Goal: Task Accomplishment & Management: Complete application form

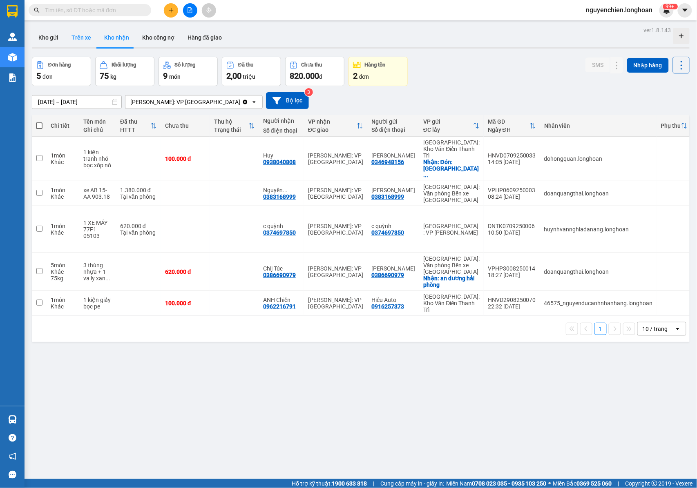
click at [48, 38] on button "Kho gửi" at bounding box center [48, 38] width 33 height 20
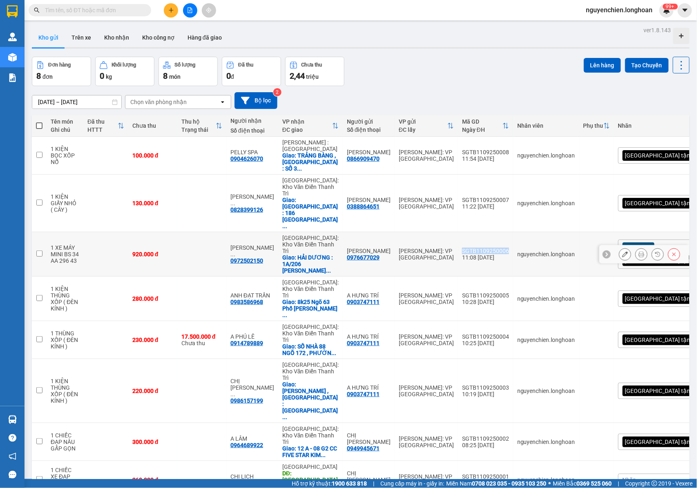
drag, startPoint x: 519, startPoint y: 213, endPoint x: 472, endPoint y: 213, distance: 47.4
click at [472, 232] on td "SGTB1109250006 11:08 [DATE]" at bounding box center [485, 254] width 55 height 45
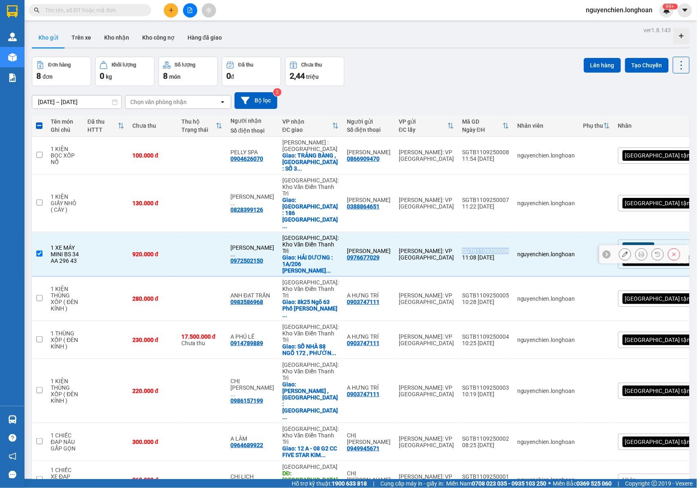
copy div "SGTB1109250006"
drag, startPoint x: 35, startPoint y: 219, endPoint x: 86, endPoint y: 267, distance: 69.9
click at [35, 232] on td at bounding box center [39, 254] width 15 height 45
checkbox input "false"
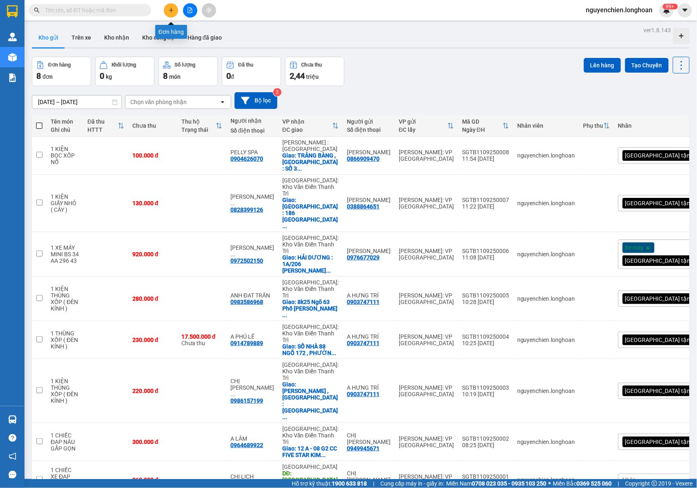
click at [164, 13] on button at bounding box center [171, 10] width 14 height 14
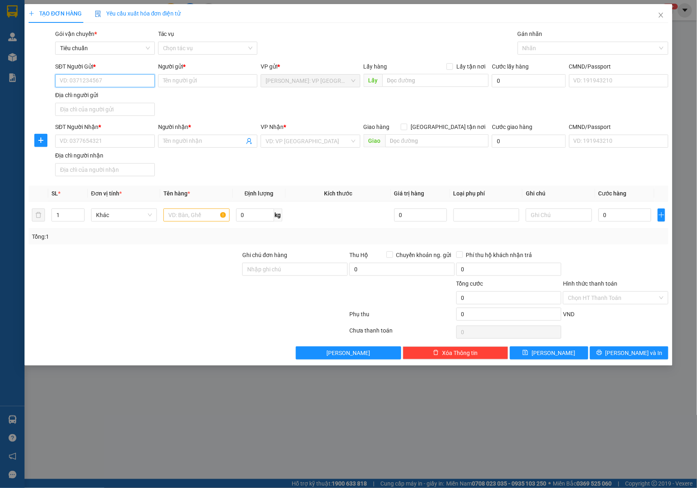
click at [115, 79] on input "SĐT Người Gửi *" at bounding box center [105, 80] width 100 height 13
click at [100, 86] on input "SĐT Người Gửi *" at bounding box center [105, 80] width 100 height 13
type input "0866909470"
click at [94, 101] on div "0866909470 - [PERSON_NAME]" at bounding box center [105, 97] width 90 height 9
type input "[PERSON_NAME]"
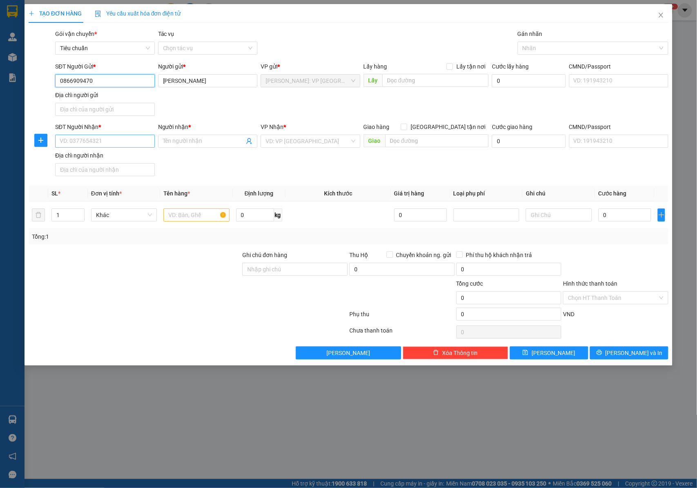
type input "0866909470"
click at [118, 144] on input "SĐT Người Nhận *" at bounding box center [105, 141] width 100 height 13
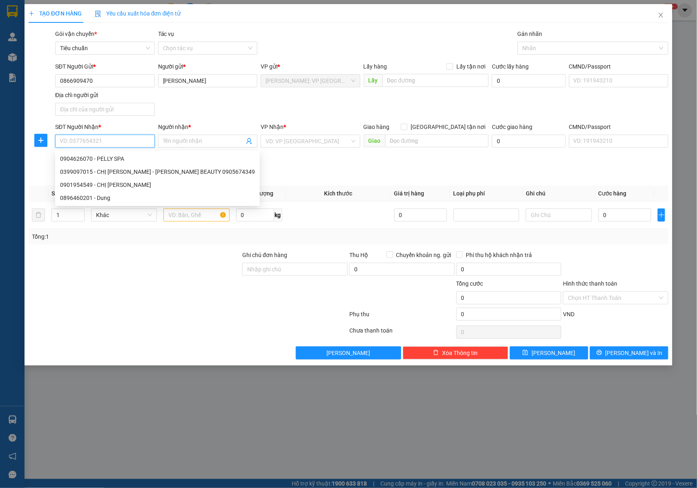
click at [92, 142] on input "SĐT Người Nhận *" at bounding box center [105, 141] width 100 height 13
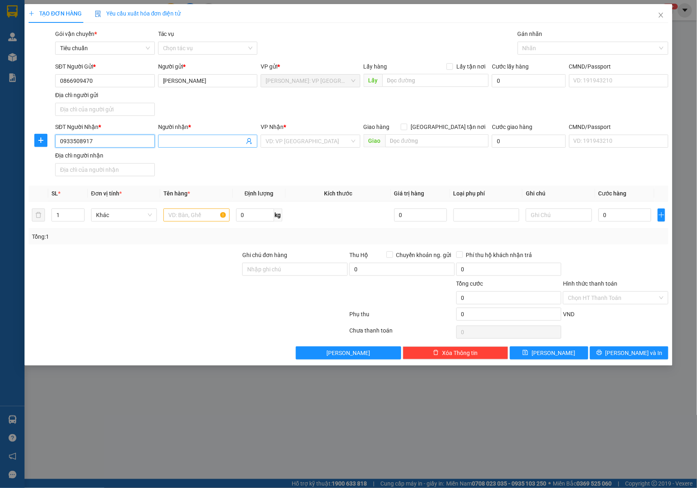
type input "0933508917"
click at [178, 142] on input "Người nhận *" at bounding box center [204, 141] width 82 height 9
type input "K"
type input "MỸ PHẨM XUÂN TRANG"
click at [290, 144] on input "search" at bounding box center [307, 141] width 84 height 12
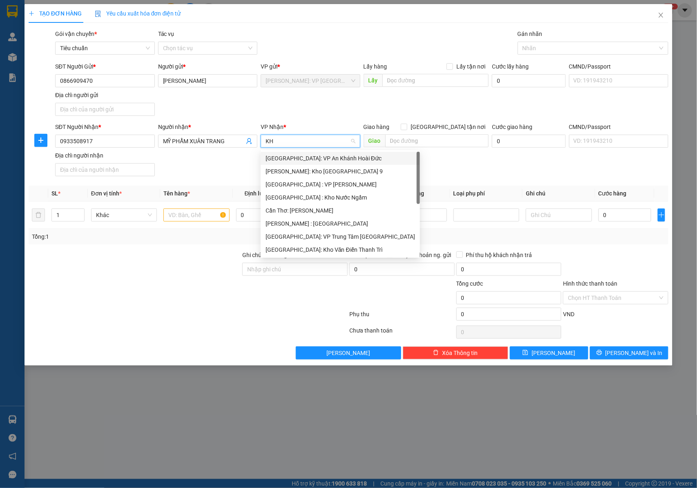
type input "KHO"
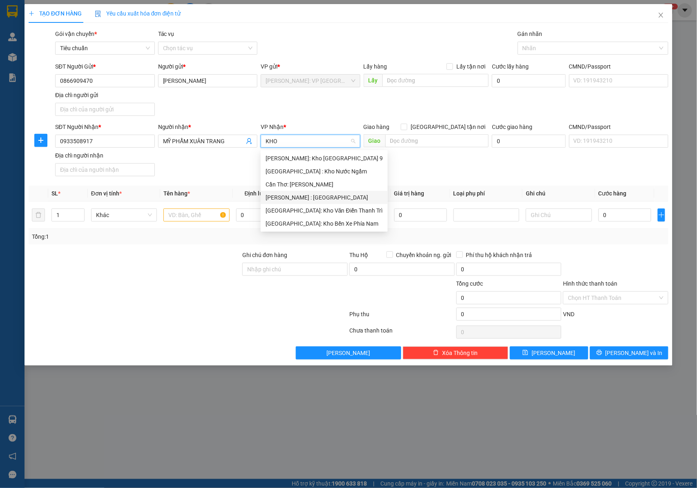
click at [300, 195] on div "[PERSON_NAME] : [GEOGRAPHIC_DATA]" at bounding box center [323, 197] width 117 height 9
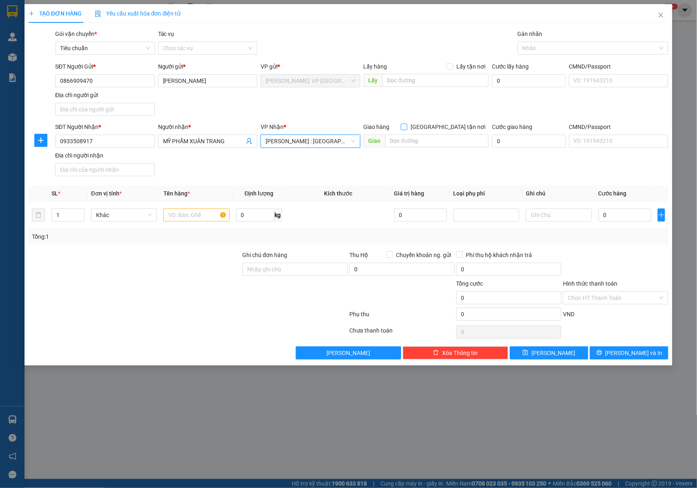
click at [407, 130] on span at bounding box center [404, 127] width 7 height 7
click at [406, 129] on input "[GEOGRAPHIC_DATA] tận nơi" at bounding box center [404, 127] width 6 height 6
checkbox input "true"
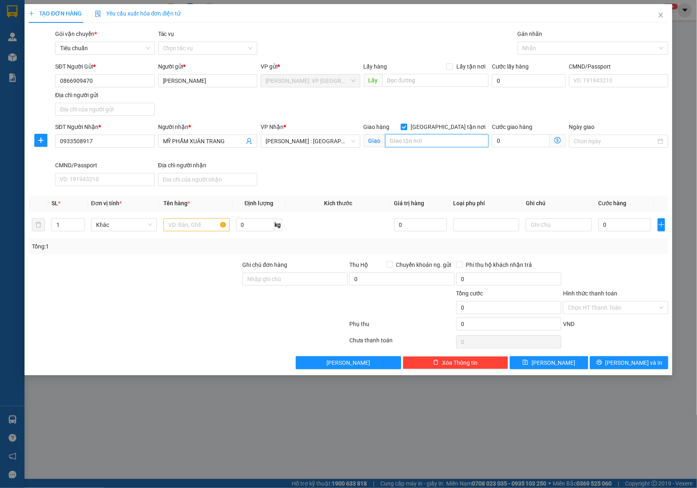
click at [415, 138] on input "text" at bounding box center [436, 140] width 103 height 13
type input "PHƯỜNG 1 , [GEOGRAPHIC_DATA] :"
click at [627, 227] on input "0" at bounding box center [624, 224] width 53 height 13
type input "1"
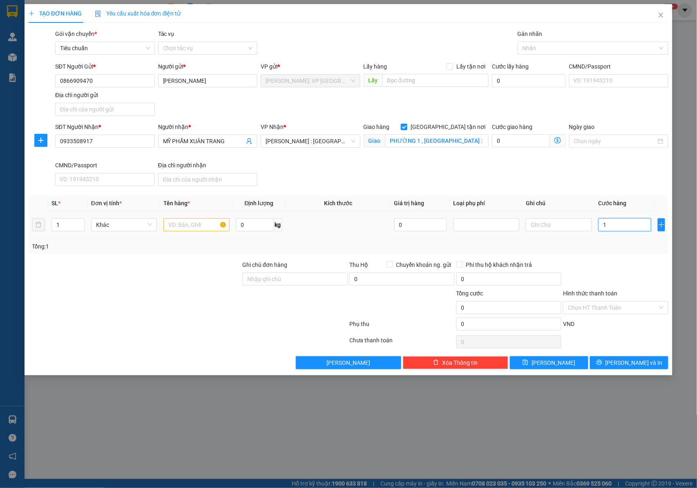
type input "1"
type input "11"
type input "111"
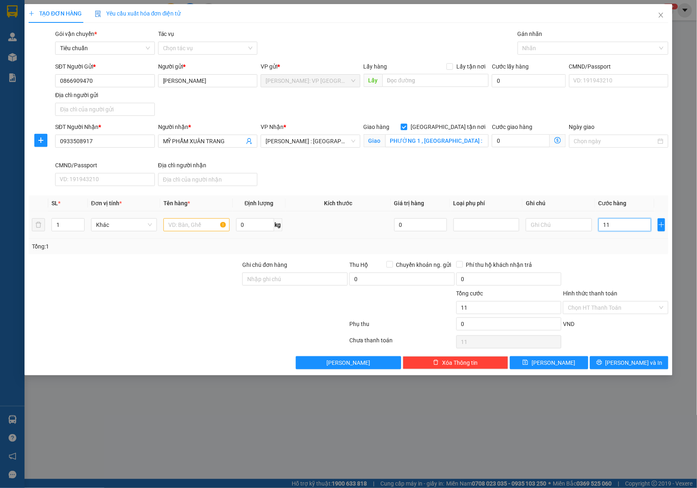
type input "111"
type input "1.110"
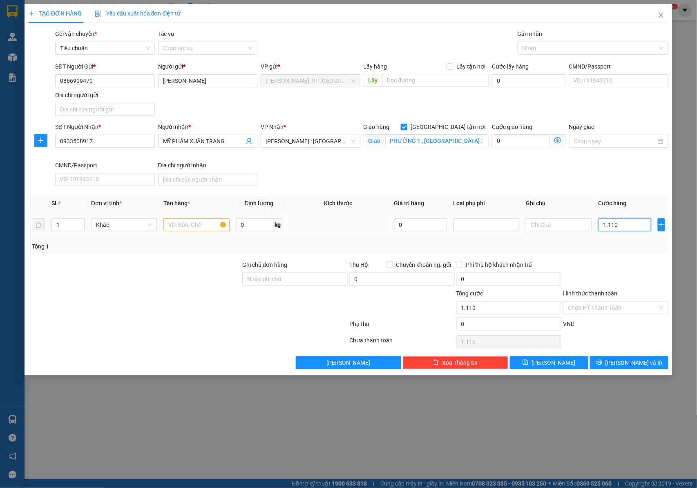
type input "111"
type input "11"
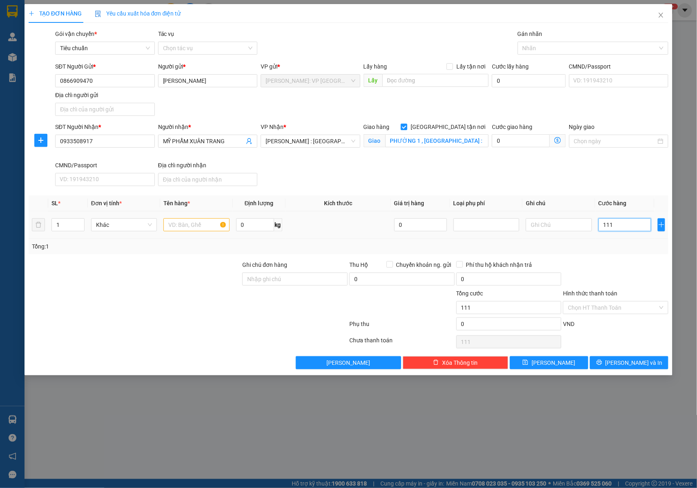
type input "11"
type input "110"
type input "1.100"
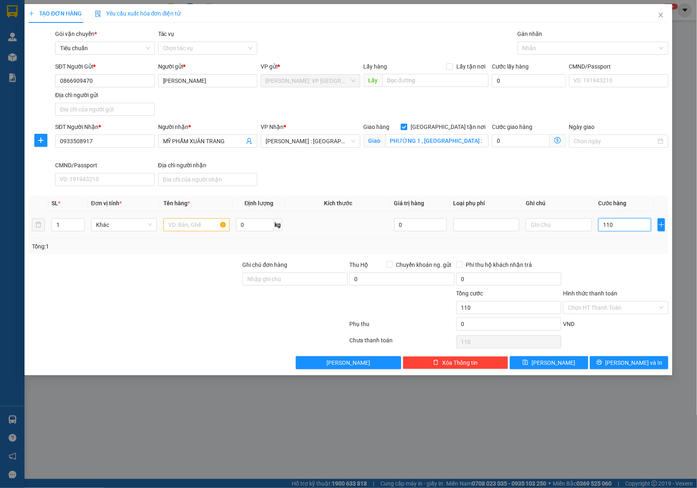
type input "1.100"
type input "11.000"
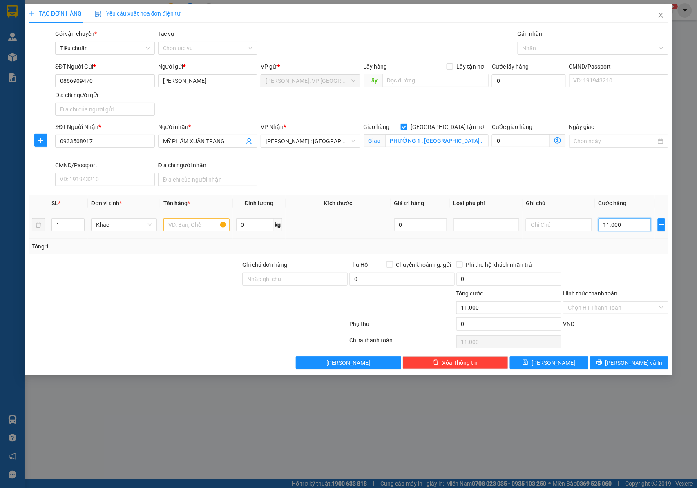
type input "110.000"
click at [76, 224] on span "Increase Value" at bounding box center [79, 222] width 9 height 7
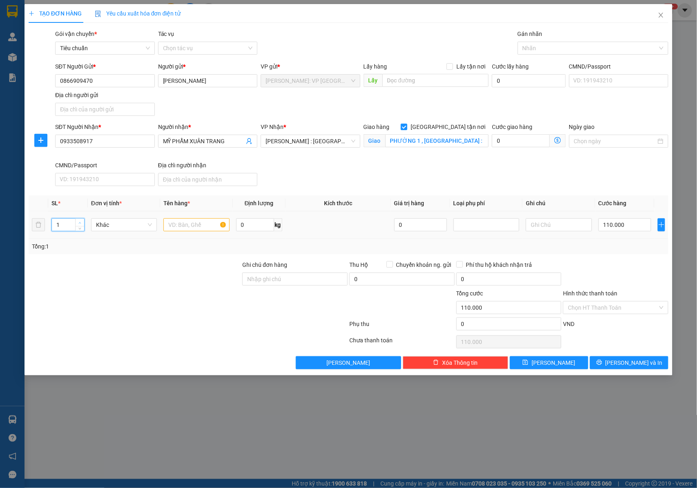
type input "2"
click at [81, 222] on span "up" at bounding box center [80, 222] width 5 height 5
click at [188, 223] on input "text" at bounding box center [196, 224] width 66 height 13
type input "2"
type input "0"
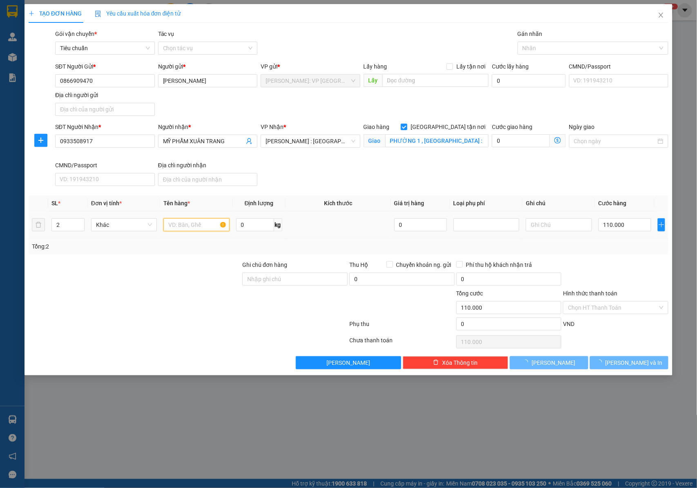
type input "0"
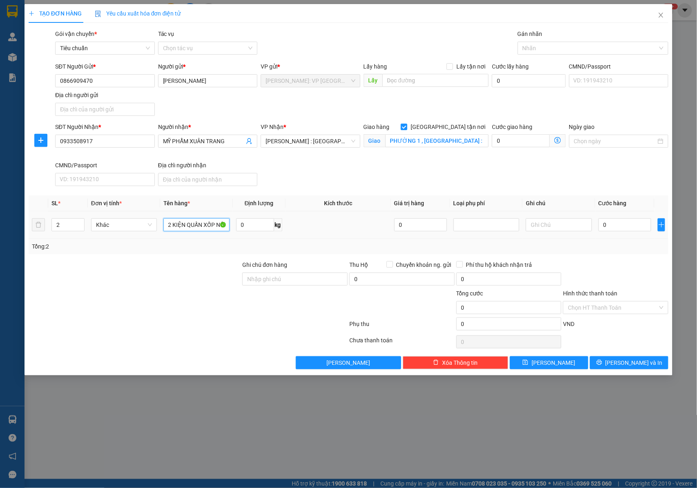
scroll to position [0, 2]
type input "2 KIỆN QUẤN XỐP NỔ"
click at [272, 280] on input "Ghi chú đơn hàng" at bounding box center [294, 279] width 105 height 13
type input "NHẬN NGUYÊN KIỆN GIAO NGUYÊN KIỆN, HƯ VỠ K ĐỀN"
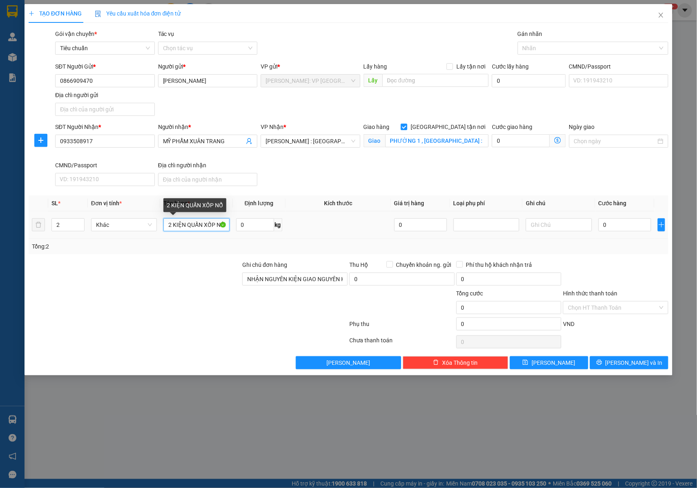
click at [208, 229] on input "2 KIỆN QUẤN XỐP NỔ" at bounding box center [196, 224] width 66 height 13
click at [569, 46] on div at bounding box center [588, 48] width 138 height 10
type input "2 KIỆN QUẤN XỐP NỔ ( MỸ PHẨM )"
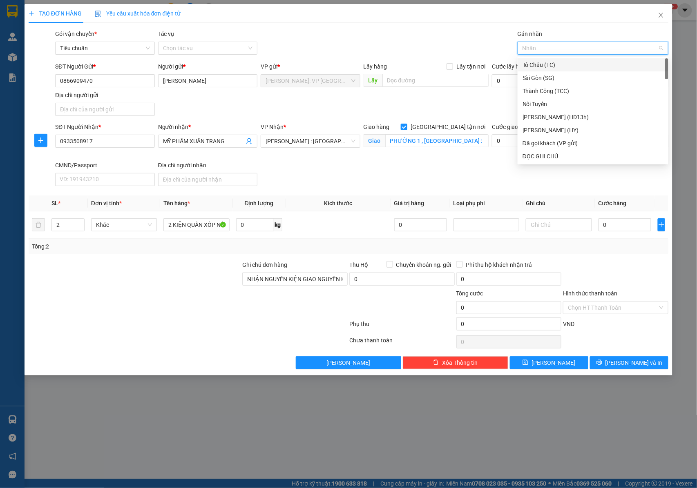
type input "H"
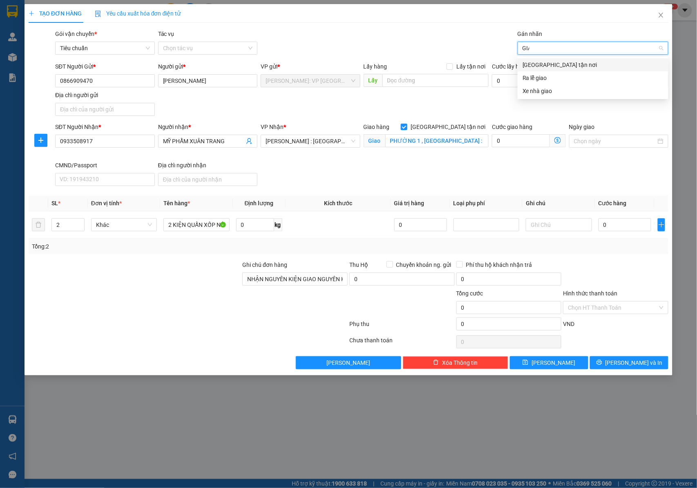
type input "GIAO"
click at [549, 69] on div "[GEOGRAPHIC_DATA] tận nơi" at bounding box center [592, 64] width 141 height 9
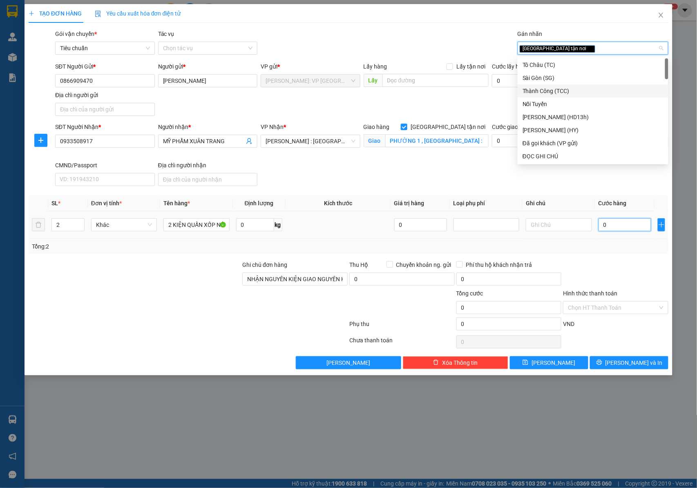
click at [616, 229] on input "0" at bounding box center [624, 224] width 53 height 13
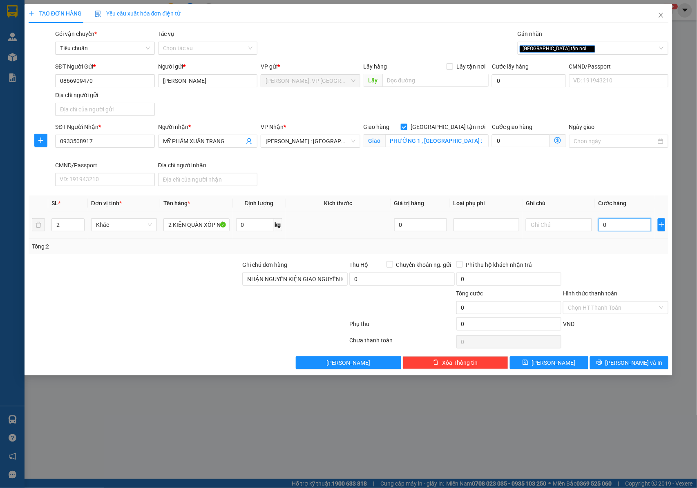
type input "1"
type input "11"
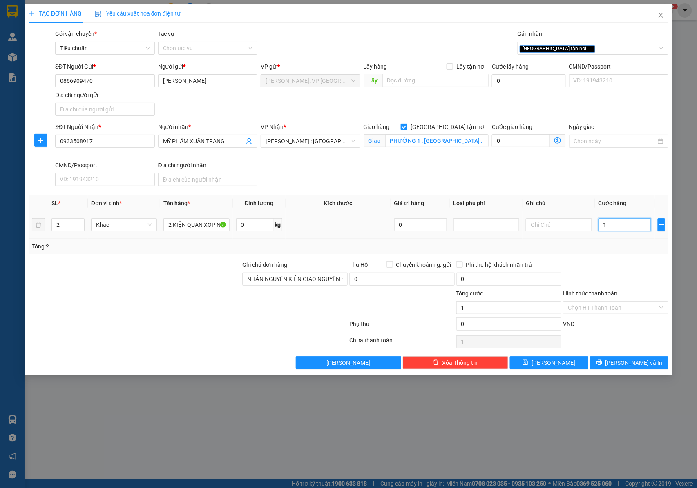
type input "11"
type input "110"
type input "1.100"
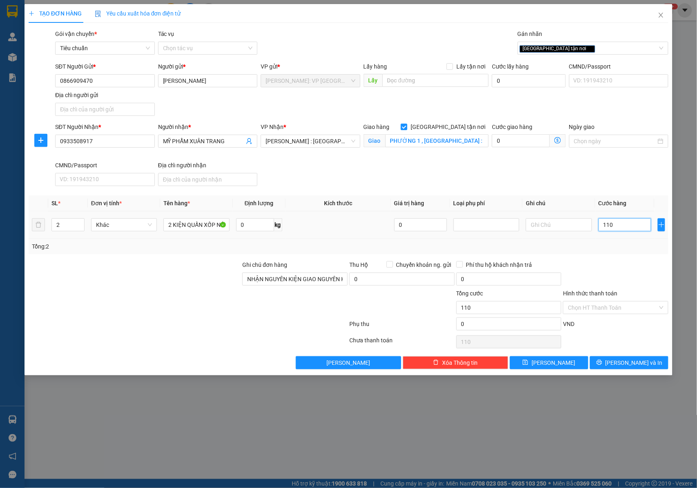
type input "1.100"
type input "11.000"
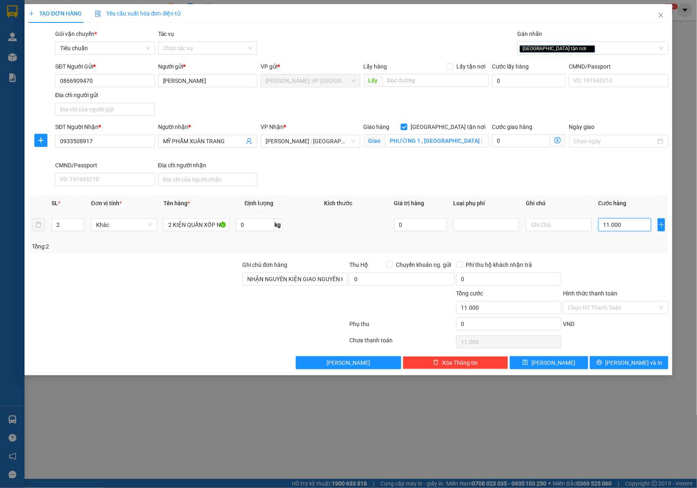
type input "110.000"
click at [472, 140] on input "PHƯỜNG 1 , [GEOGRAPHIC_DATA] :" at bounding box center [436, 140] width 103 height 13
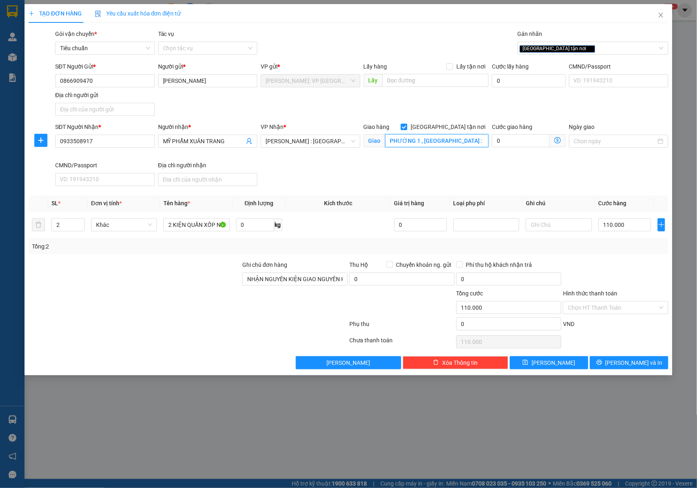
click at [472, 140] on input "PHƯỜNG 1 , [GEOGRAPHIC_DATA] :" at bounding box center [436, 140] width 103 height 13
click at [231, 141] on input "MỸ PHẨM XUÂN TRANG" at bounding box center [204, 141] width 82 height 9
type input "MỸ PHẨM XUÂN TRANG - 0372529204"
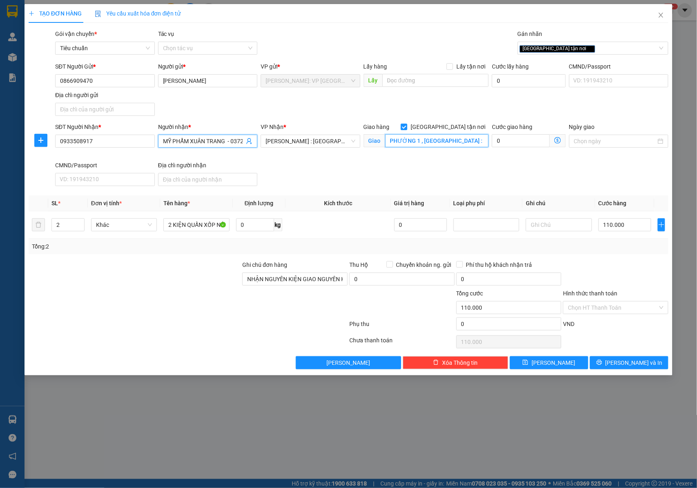
click at [463, 142] on input "PHƯỜNG 1 , [GEOGRAPHIC_DATA] :" at bounding box center [436, 140] width 103 height 13
click at [464, 142] on input "PHƯỜNG 1 , [GEOGRAPHIC_DATA] :" at bounding box center [436, 140] width 103 height 13
click at [467, 140] on input "PHƯỜNG 1 , [GEOGRAPHIC_DATA] :" at bounding box center [436, 140] width 103 height 13
click at [461, 139] on input "PHƯỜNG 1 , [GEOGRAPHIC_DATA] :" at bounding box center [436, 140] width 103 height 13
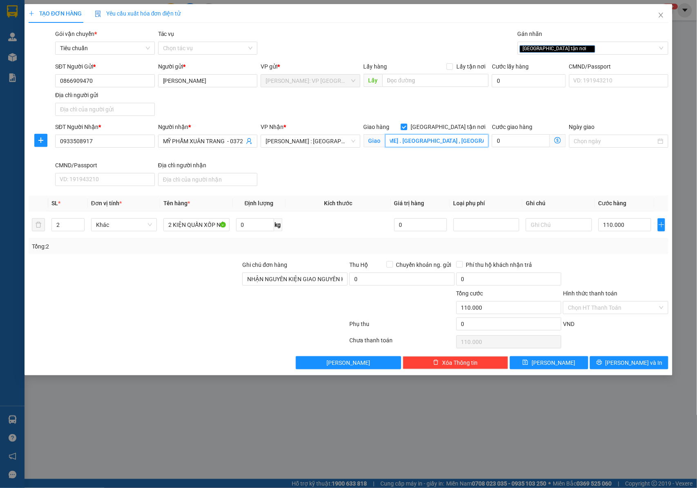
click at [409, 141] on input "PHƯỜNG 1 , [GEOGRAPHIC_DATA] : 54 [PERSON_NAME] . [GEOGRAPHIC_DATA] , [GEOGRAPH…" at bounding box center [436, 140] width 103 height 13
type input "PHƯỜNG 1 , [GEOGRAPHIC_DATA] : 54 [PERSON_NAME] . [GEOGRAPHIC_DATA] , [GEOGRAPH…"
click at [611, 368] on button "[PERSON_NAME] và In" at bounding box center [629, 362] width 78 height 13
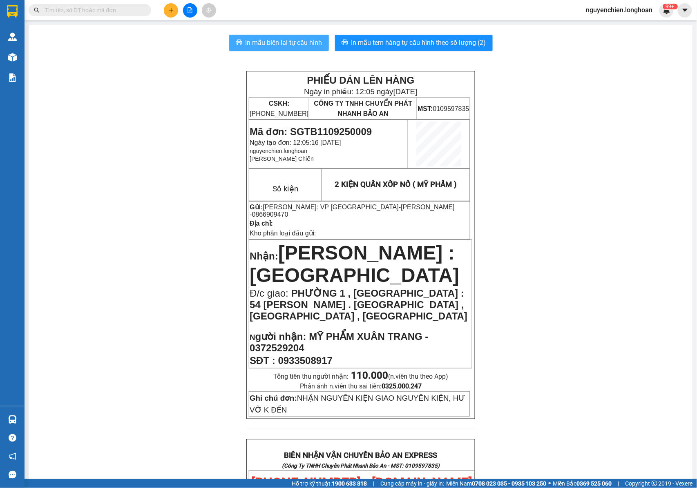
click at [296, 43] on span "In mẫu biên lai tự cấu hình" at bounding box center [283, 43] width 77 height 10
click at [412, 171] on td "2 KIỆN QUẤN XỐP NỔ ( MỸ PHẨM )" at bounding box center [395, 185] width 148 height 32
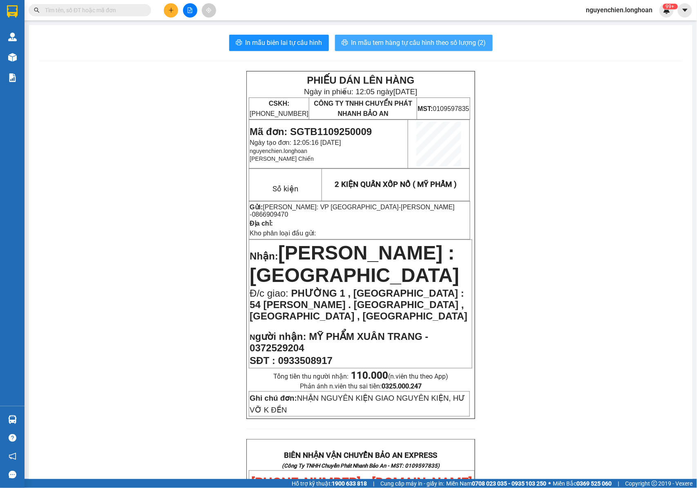
click at [399, 40] on span "In mẫu tem hàng tự cấu hình theo số lượng (2)" at bounding box center [418, 43] width 135 height 10
click at [319, 228] on div "PHIẾU DÁN LÊN HÀNG Ngày in phiếu: 12:05 [DATE] CSKH: [PHONE_NUMBER] CÔNG TY TNH…" at bounding box center [360, 245] width 228 height 348
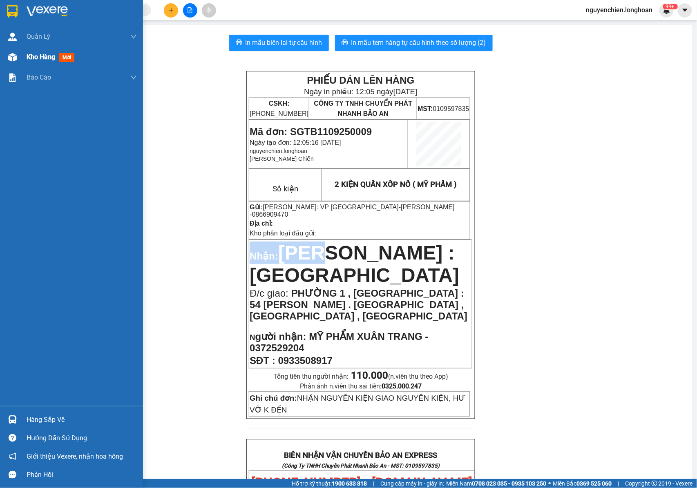
click at [10, 56] on img at bounding box center [12, 57] width 9 height 9
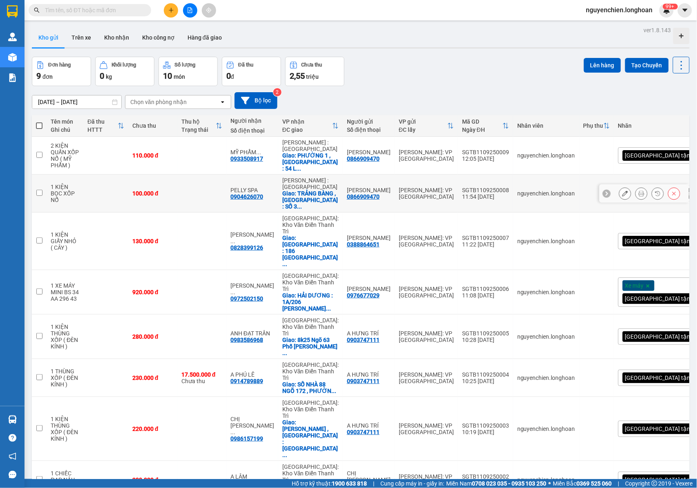
click at [638, 191] on icon at bounding box center [641, 194] width 6 height 6
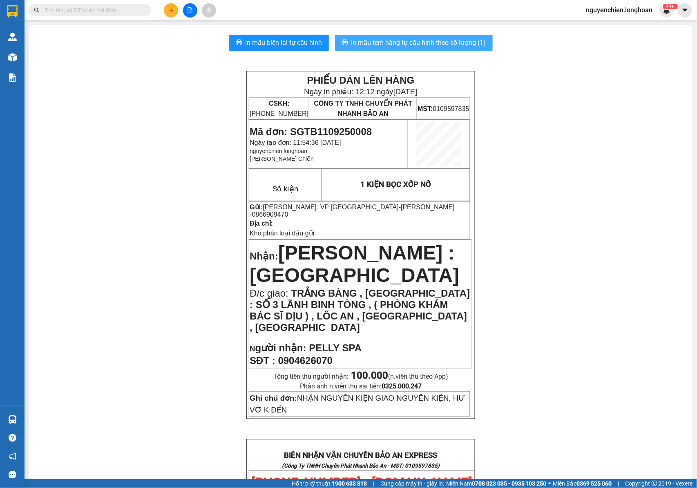
click at [417, 46] on span "In mẫu tem hàng tự cấu hình theo số lượng (1)" at bounding box center [418, 43] width 135 height 10
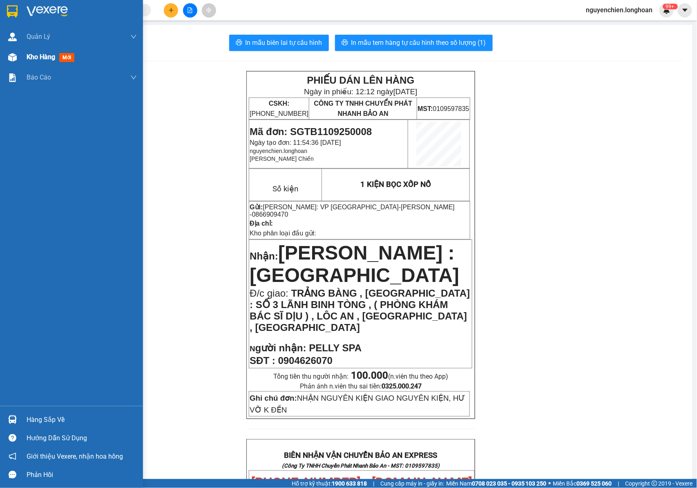
click at [15, 58] on img at bounding box center [12, 57] width 9 height 9
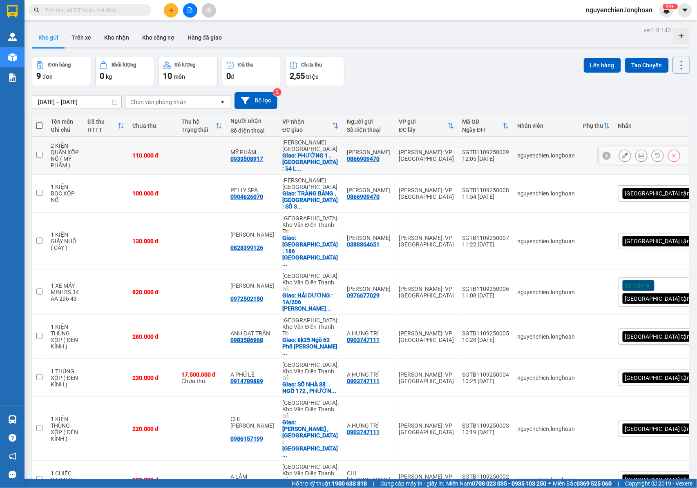
click at [638, 156] on icon at bounding box center [641, 156] width 6 height 6
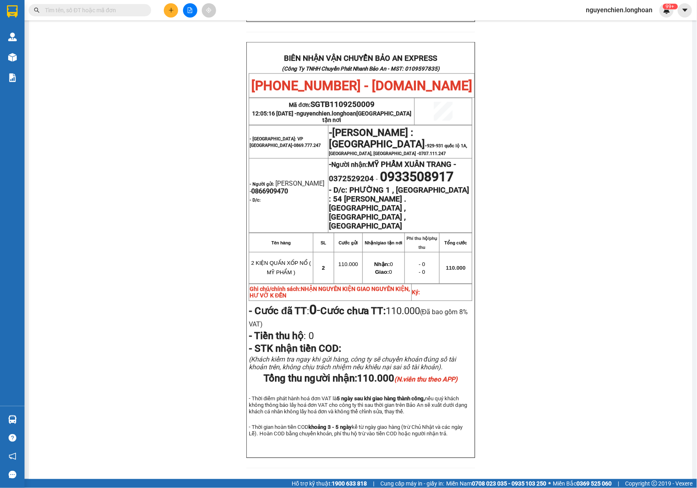
scroll to position [407, 0]
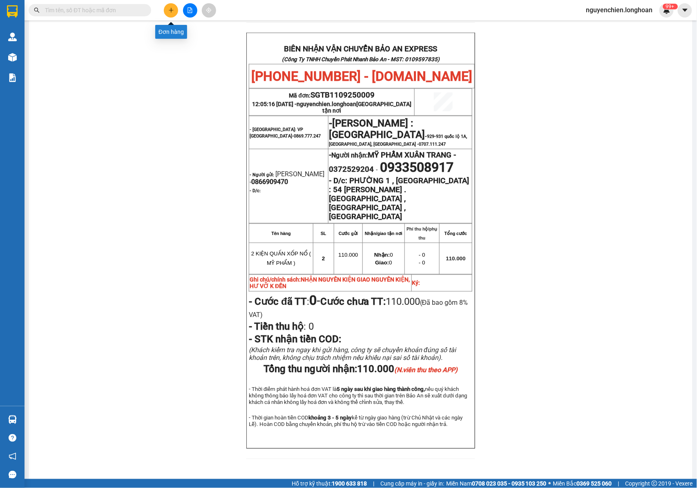
click at [173, 13] on button at bounding box center [171, 10] width 14 height 14
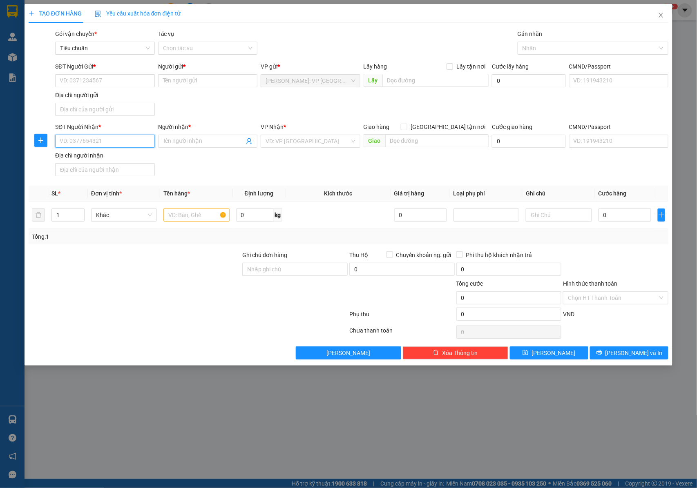
click at [81, 143] on input "SĐT Người Nhận *" at bounding box center [105, 141] width 100 height 13
type input "0978686667"
click at [177, 144] on input "Người nhận *" at bounding box center [204, 141] width 82 height 9
type input "S"
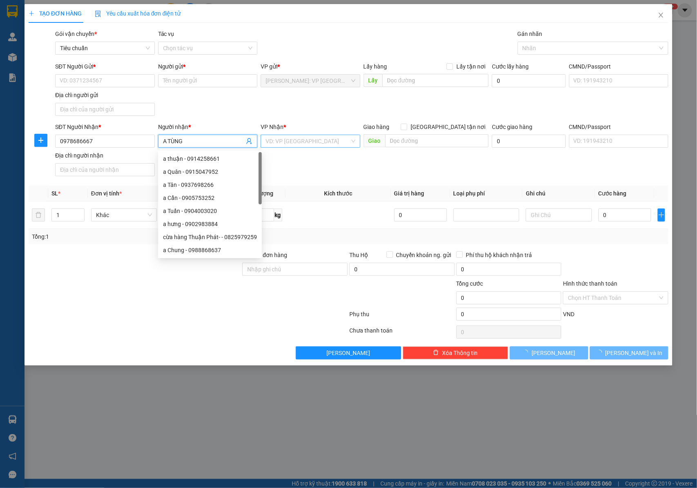
type input "A TÙNG"
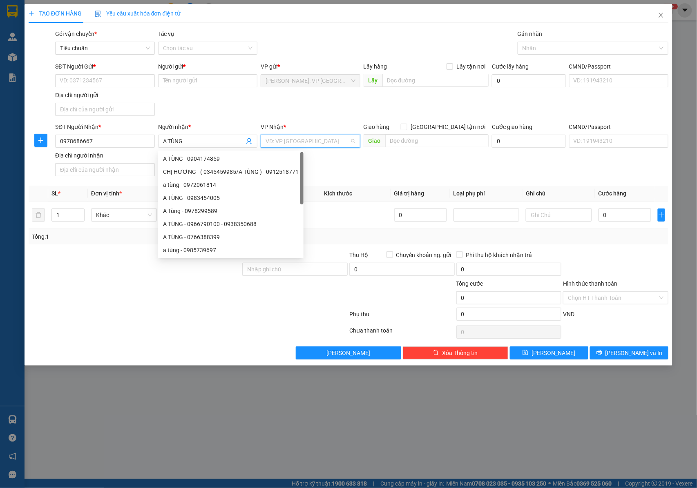
click at [278, 139] on input "search" at bounding box center [307, 141] width 84 height 12
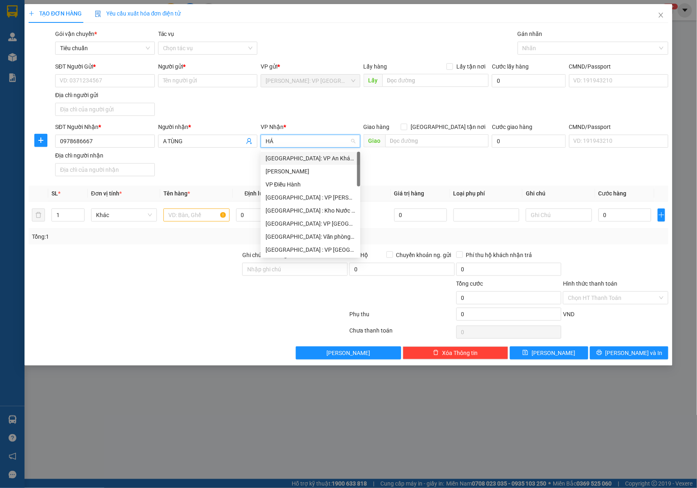
type input "H"
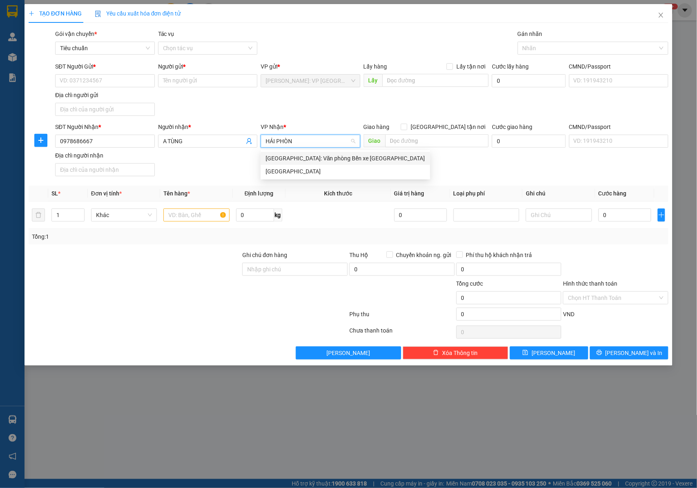
type input "HẢI PHÒNG"
click at [292, 157] on div "[GEOGRAPHIC_DATA]: Văn phòng Bến xe [GEOGRAPHIC_DATA]" at bounding box center [345, 158] width 160 height 9
click at [452, 126] on span "[GEOGRAPHIC_DATA] tận nơi" at bounding box center [447, 126] width 81 height 9
click at [406, 126] on input "[GEOGRAPHIC_DATA] tận nơi" at bounding box center [404, 127] width 6 height 6
checkbox input "true"
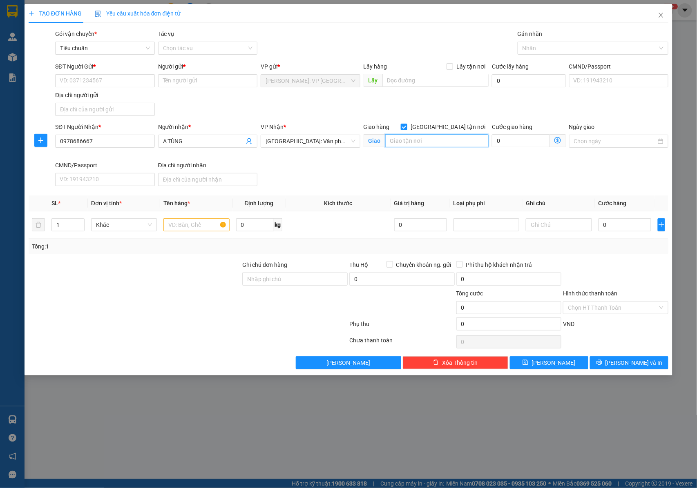
click at [444, 138] on input "text" at bounding box center [436, 140] width 103 height 13
type input "P"
click at [534, 43] on div at bounding box center [588, 48] width 138 height 10
type input "XÃ [GEOGRAPHIC_DATA] , [GEOGRAPHIC_DATA] , [GEOGRAPHIC_DATA]"
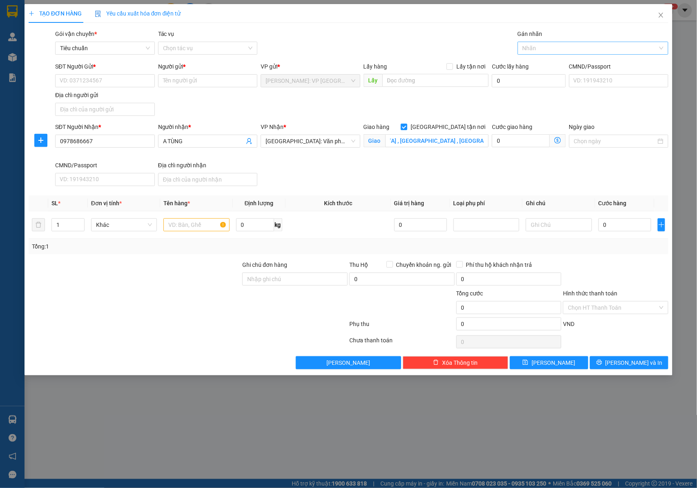
scroll to position [0, 0]
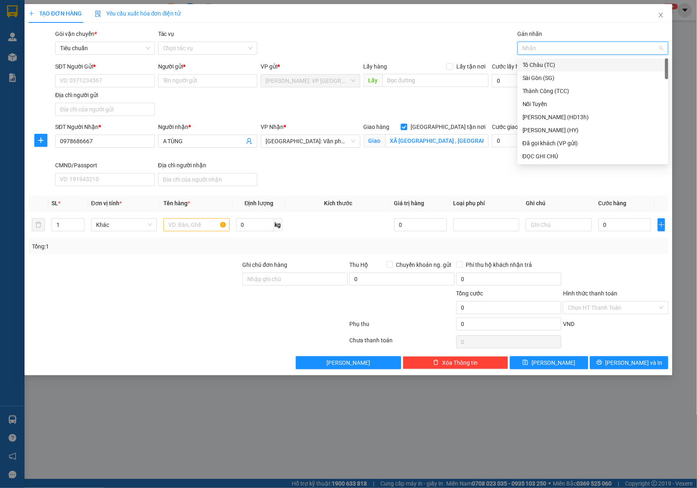
click at [452, 47] on div "Gói vận chuyển * Tiêu chuẩn Tác vụ Chọn tác vụ Gán nhãn Nhãn" at bounding box center [361, 43] width 616 height 29
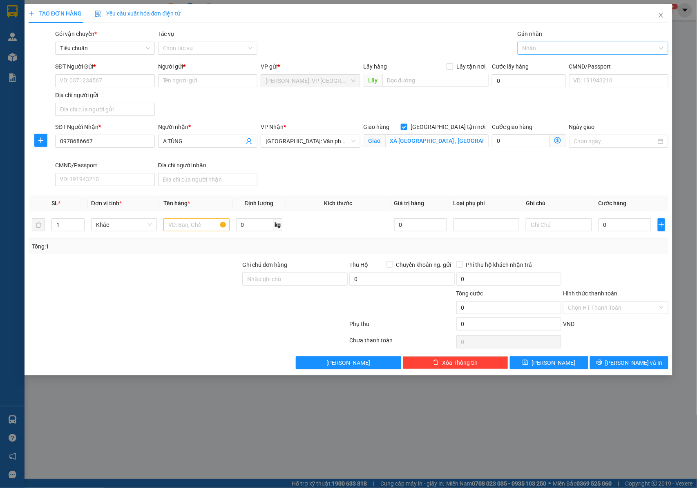
click at [528, 47] on div at bounding box center [588, 48] width 138 height 10
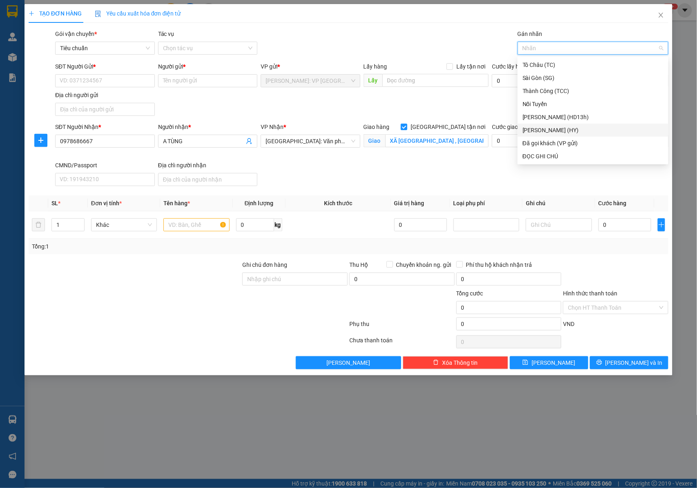
click at [471, 42] on div "Gói vận chuyển * Tiêu chuẩn Tác vụ Chọn tác vụ Gán nhãn Nhãn" at bounding box center [361, 43] width 616 height 29
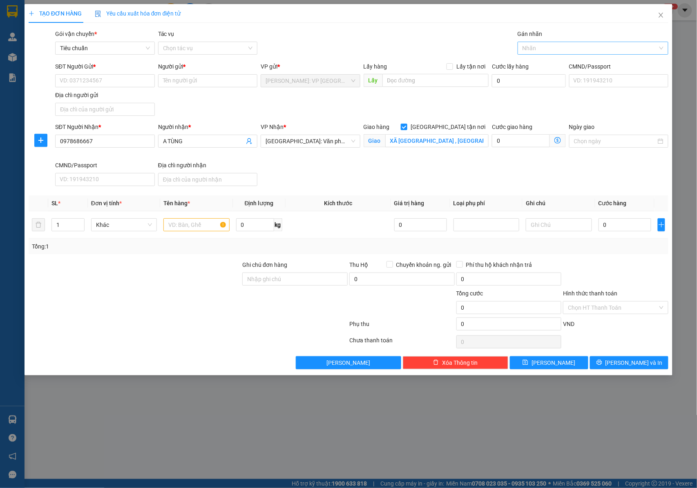
click at [526, 46] on div at bounding box center [588, 48] width 138 height 10
type input "GIAO"
click at [538, 67] on div "[GEOGRAPHIC_DATA] tận nơi" at bounding box center [592, 64] width 141 height 9
click at [106, 86] on input "SĐT Người Gửi *" at bounding box center [105, 80] width 100 height 13
click at [89, 80] on input "SĐT Người Gửi *" at bounding box center [105, 80] width 100 height 13
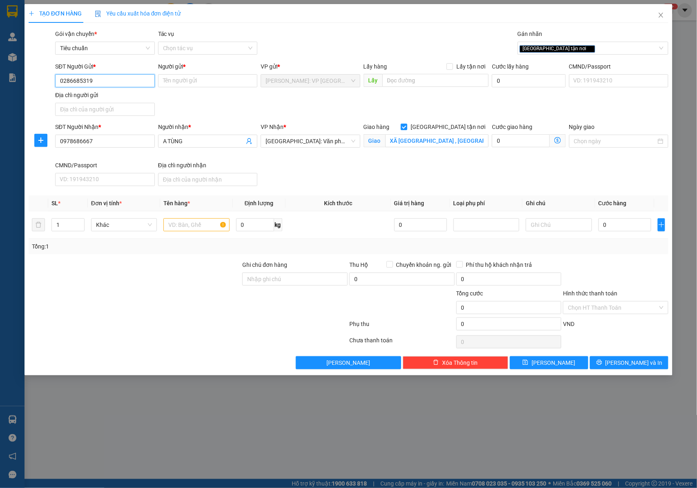
type input "02866853197"
click at [113, 81] on input "02866853197" at bounding box center [105, 80] width 100 height 13
click at [122, 103] on div "02866853197 - CÔNG TY VIỆT AN NÔNG - IGREN" at bounding box center [122, 97] width 134 height 13
type input "CÔNG TY VIỆT AN NÔNG - IGREN"
type input "02866853197"
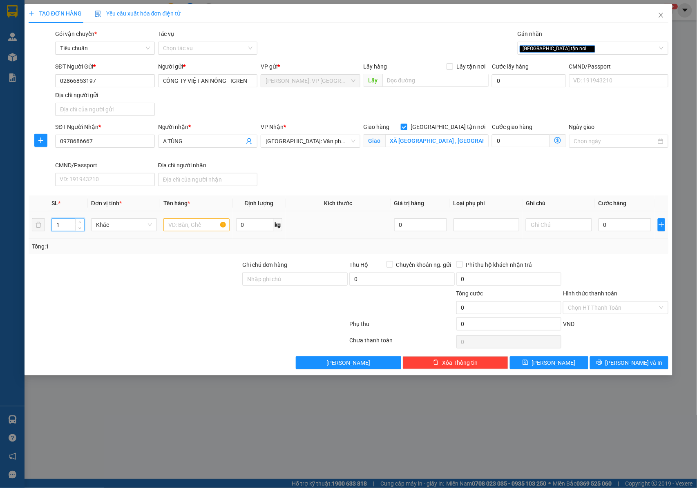
click at [69, 229] on input "1" at bounding box center [68, 225] width 32 height 12
drag, startPoint x: 78, startPoint y: 227, endPoint x: 82, endPoint y: 225, distance: 5.1
click at [78, 226] on span "down" at bounding box center [80, 227] width 5 height 5
click at [78, 223] on span "up" at bounding box center [80, 222] width 5 height 5
type input "3"
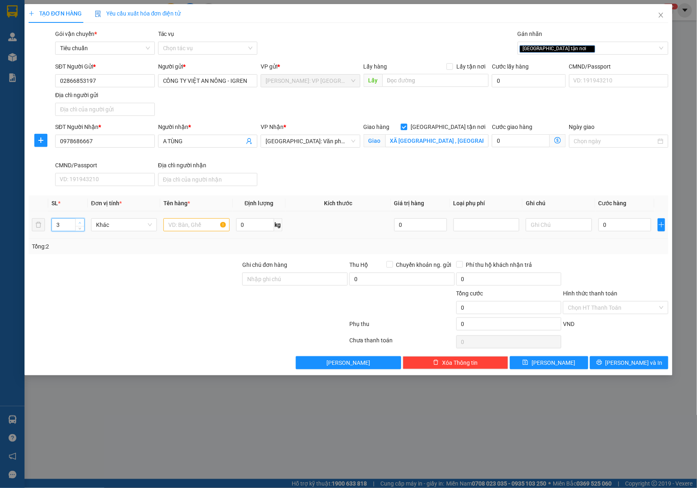
click at [78, 223] on span "up" at bounding box center [80, 222] width 5 height 5
click at [185, 230] on input "text" at bounding box center [196, 224] width 66 height 13
type input "3 KIỆN BỌC BAO TẢI XANH ( DỤNG CỤ NÔNG NGHIỆP )"
click at [254, 272] on div "Ghi chú đơn hàng" at bounding box center [294, 267] width 105 height 12
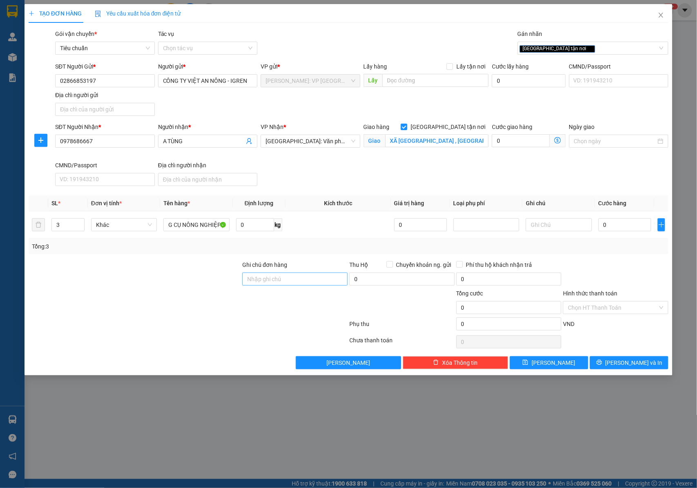
scroll to position [0, 0]
drag, startPoint x: 274, startPoint y: 286, endPoint x: 296, endPoint y: 287, distance: 22.1
click at [275, 286] on input "Ghi chú đơn hàng" at bounding box center [294, 279] width 105 height 13
click at [621, 227] on input "0" at bounding box center [624, 224] width 53 height 13
type input "9"
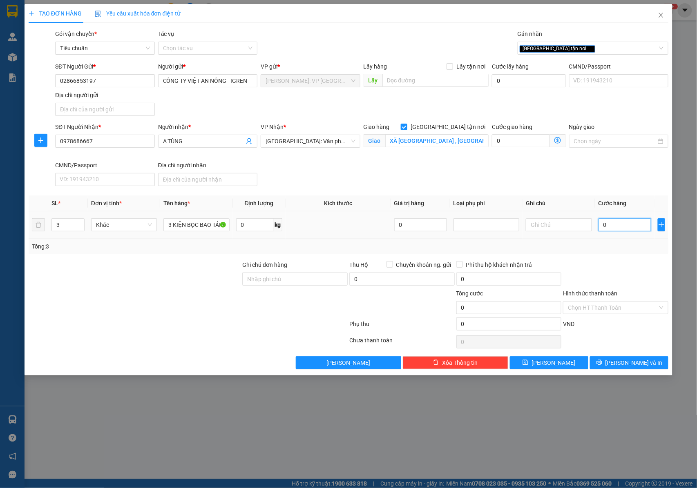
type input "9"
type input "92"
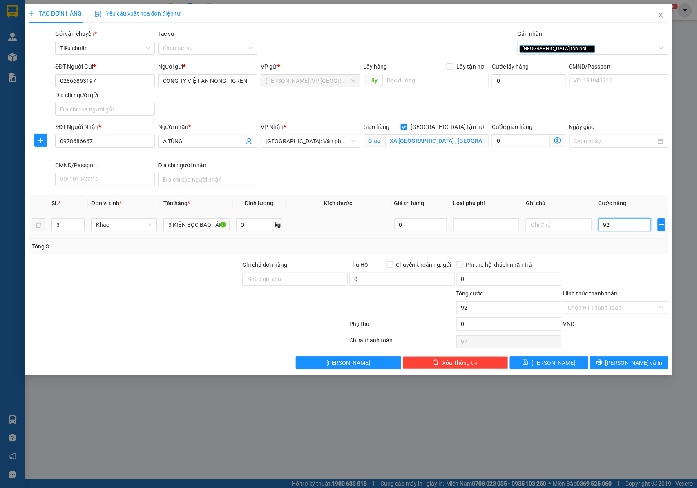
type input "920"
type input "9.200"
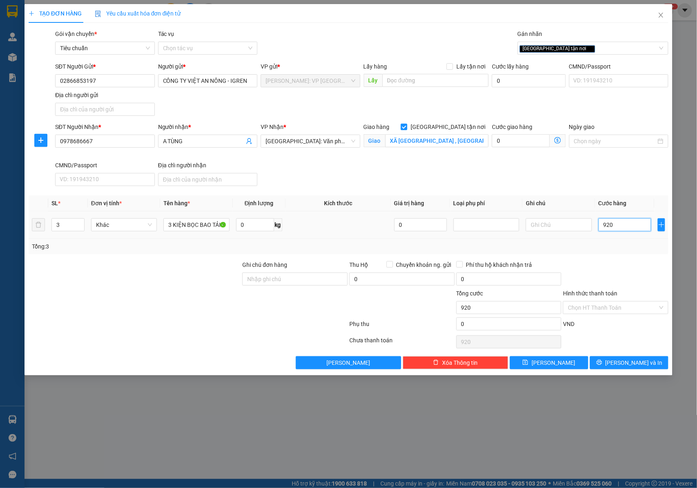
type input "9.200"
type input "92.000"
type input "920.000"
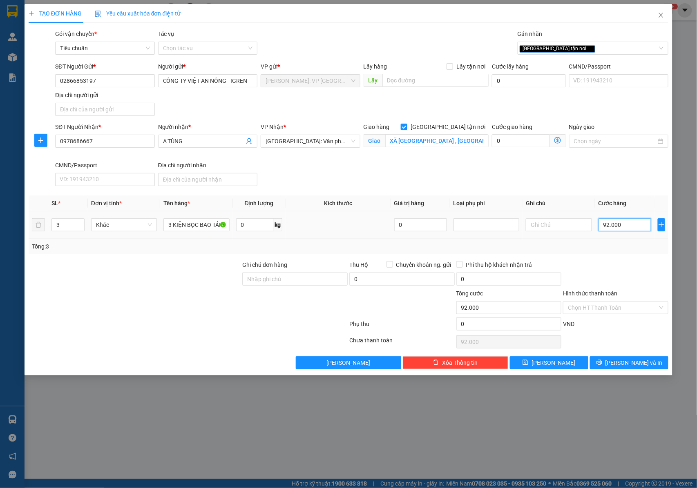
type input "920.000"
click at [602, 363] on icon "printer" at bounding box center [599, 363] width 6 height 6
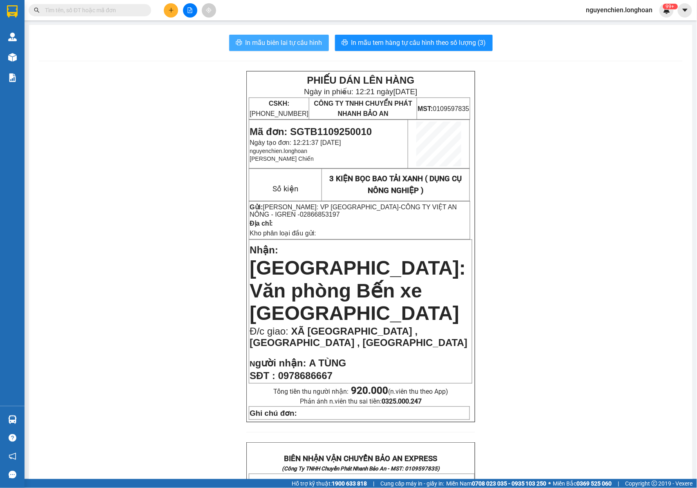
click at [300, 42] on span "In mẫu biên lai tự cấu hình" at bounding box center [283, 43] width 77 height 10
click at [412, 220] on p "Địa chỉ:" at bounding box center [359, 224] width 220 height 8
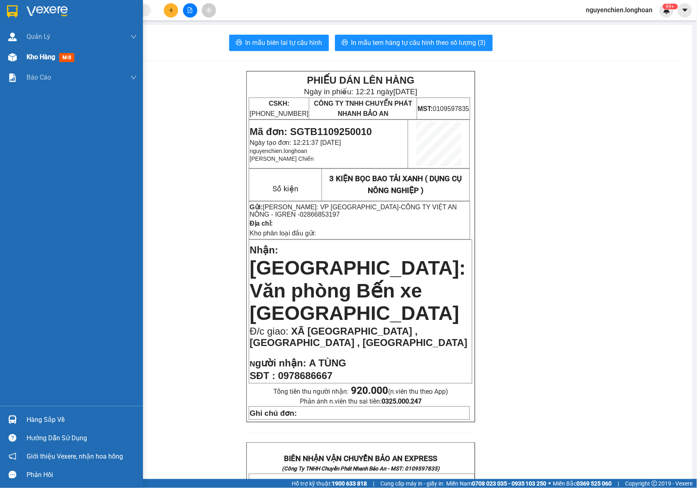
click at [16, 59] on img at bounding box center [12, 57] width 9 height 9
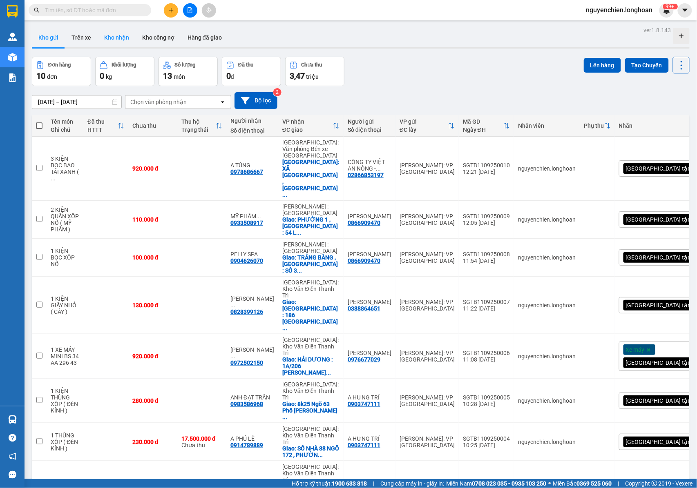
click at [115, 37] on button "Kho nhận" at bounding box center [117, 38] width 38 height 20
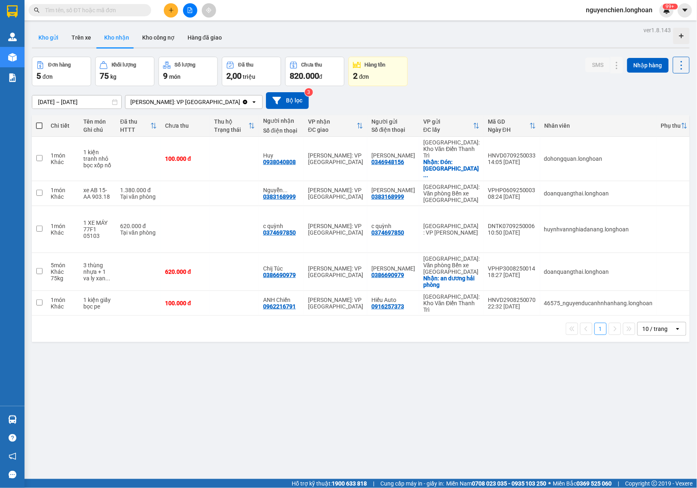
click at [48, 40] on button "Kho gửi" at bounding box center [48, 38] width 33 height 20
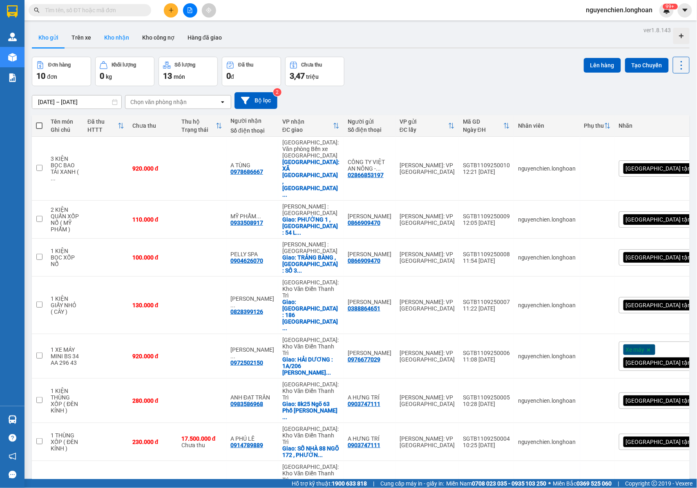
click at [113, 41] on button "Kho nhận" at bounding box center [117, 38] width 38 height 20
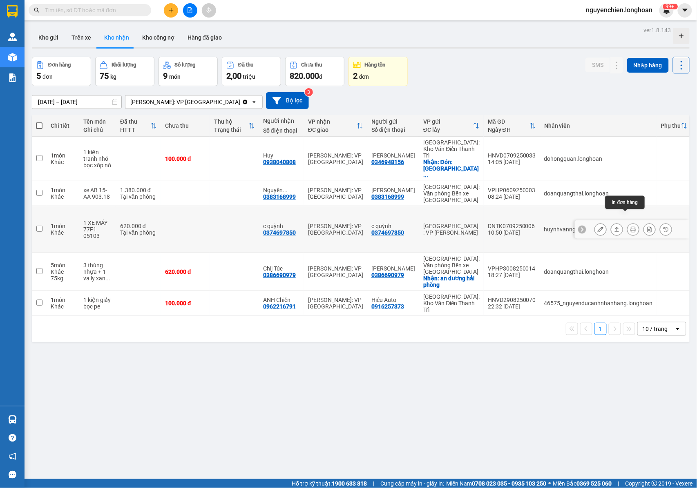
click at [629, 223] on button at bounding box center [632, 230] width 11 height 14
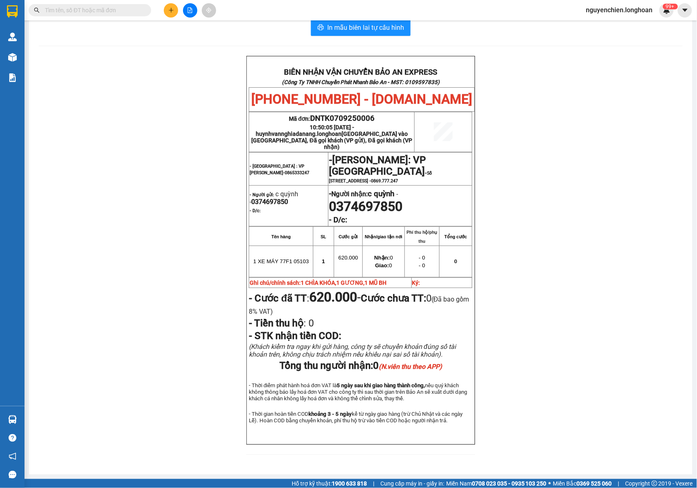
scroll to position [35, 0]
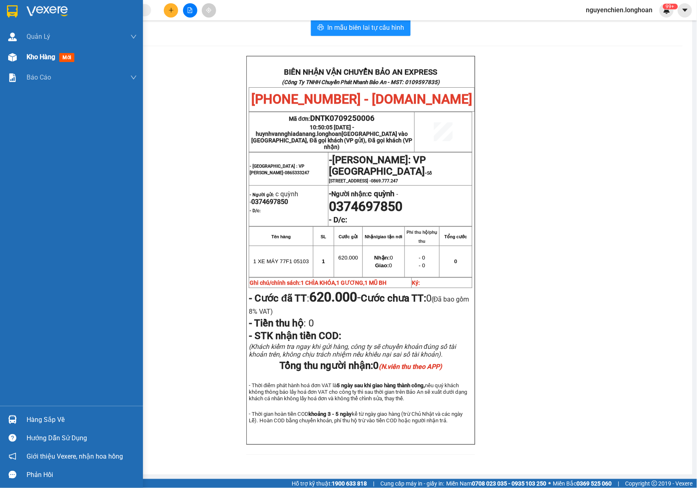
click at [8, 64] on div at bounding box center [12, 57] width 14 height 14
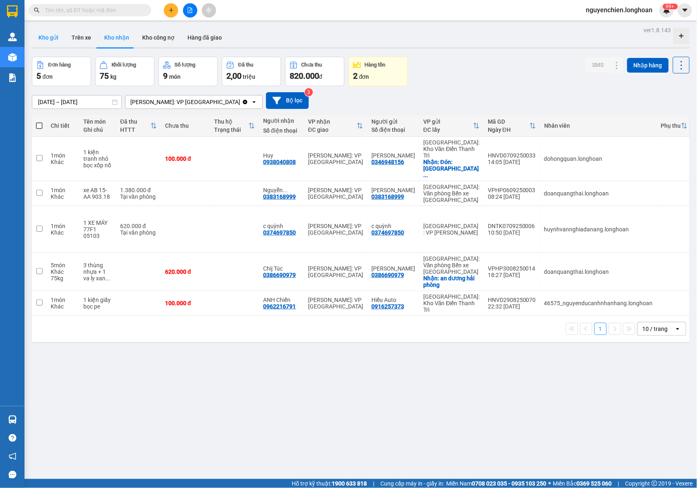
click at [49, 37] on button "Kho gửi" at bounding box center [48, 38] width 33 height 20
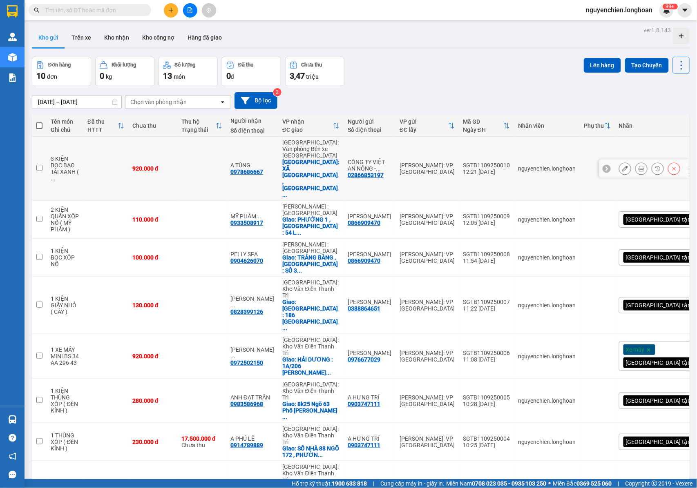
click at [638, 166] on icon at bounding box center [641, 169] width 6 height 6
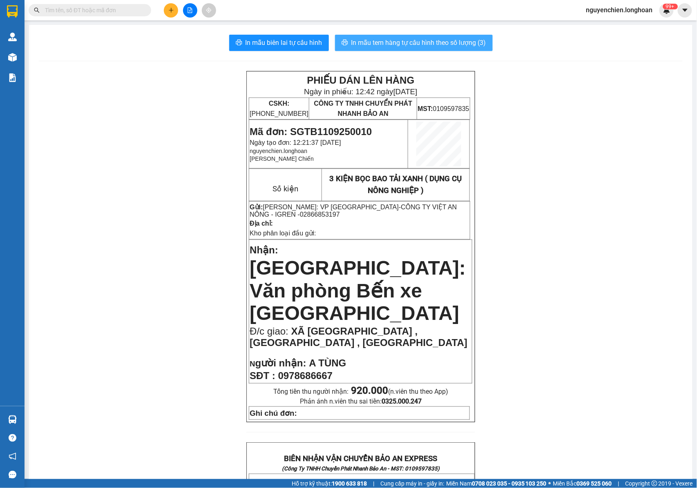
click at [448, 44] on span "In mẫu tem hàng tự cấu hình theo số lượng (3)" at bounding box center [418, 43] width 135 height 10
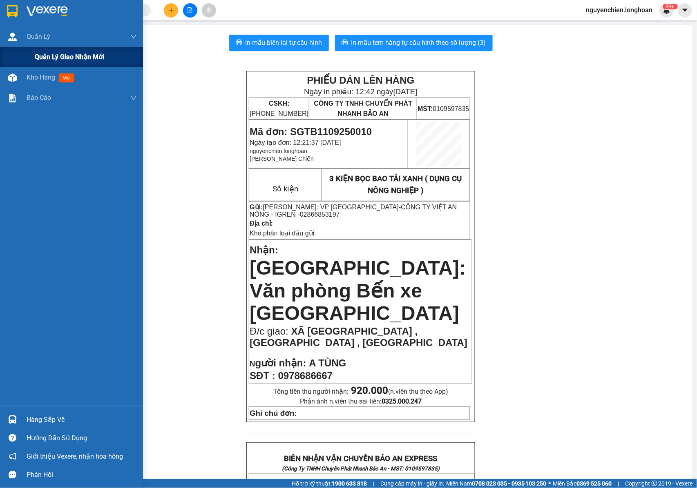
drag, startPoint x: 16, startPoint y: 56, endPoint x: 42, endPoint y: 58, distance: 26.2
click at [19, 58] on div "Quản lý giao nhận mới" at bounding box center [71, 57] width 143 height 20
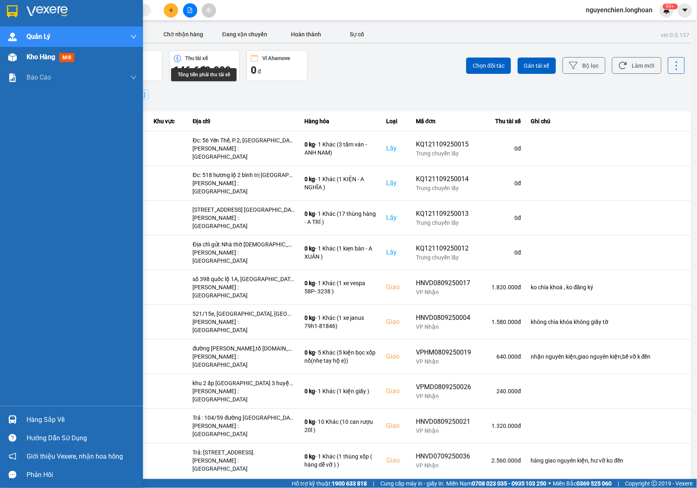
click at [17, 57] on div at bounding box center [12, 57] width 14 height 14
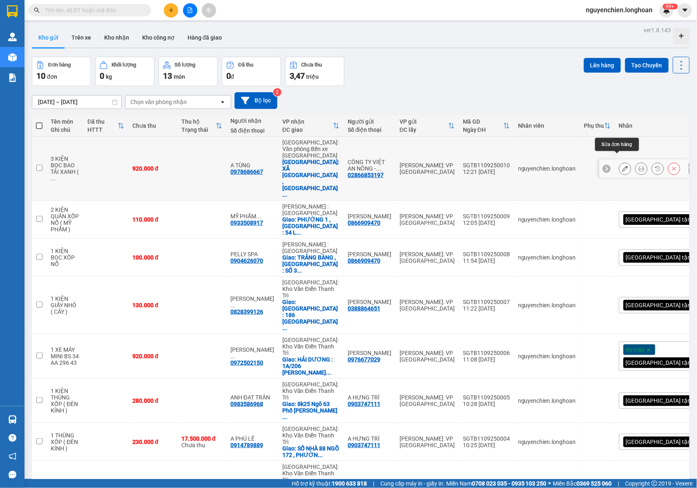
click at [621, 162] on button at bounding box center [624, 169] width 11 height 14
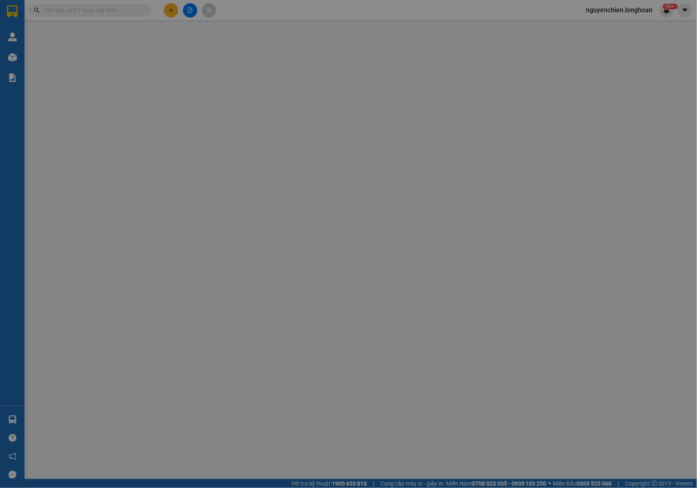
type input "02866853197"
type input "CÔNG TY VIỆT AN NÔNG - IGREN"
type input "0978686667"
type input "A TÙNG"
checkbox input "true"
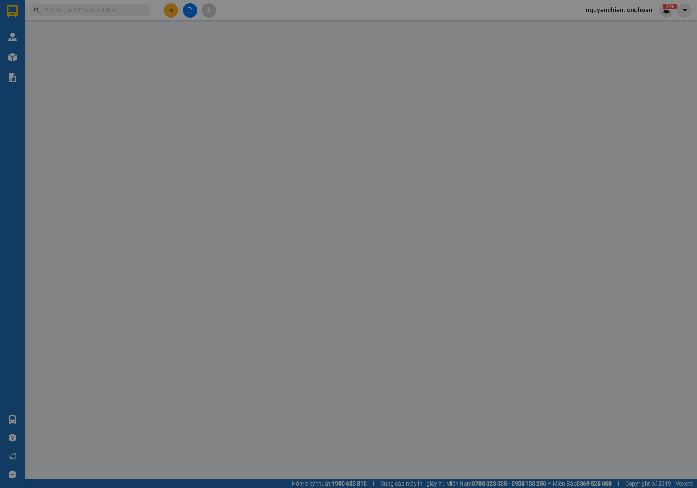
type input "XÃ [GEOGRAPHIC_DATA] , [GEOGRAPHIC_DATA] , [GEOGRAPHIC_DATA]"
type input "920.000"
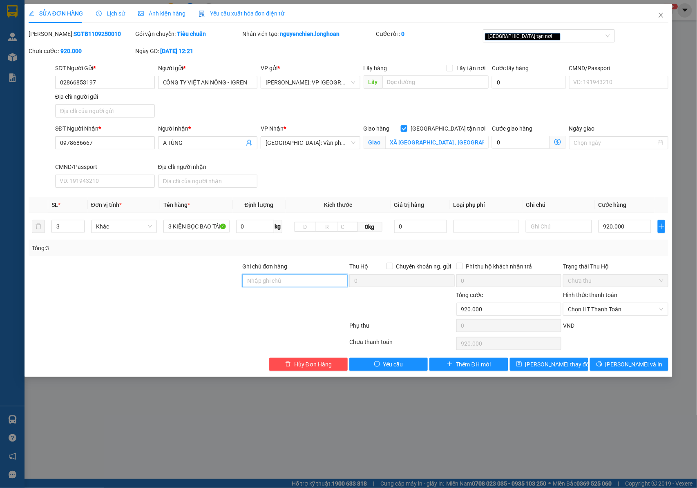
click at [260, 278] on input "Ghi chú đơn hàng" at bounding box center [294, 280] width 105 height 13
click at [325, 281] on input "NHẬN NGUYÊN KIỆN GIAO NGUYÊN KIỆN, HƯ VỠ K ĐỀN" at bounding box center [294, 280] width 105 height 13
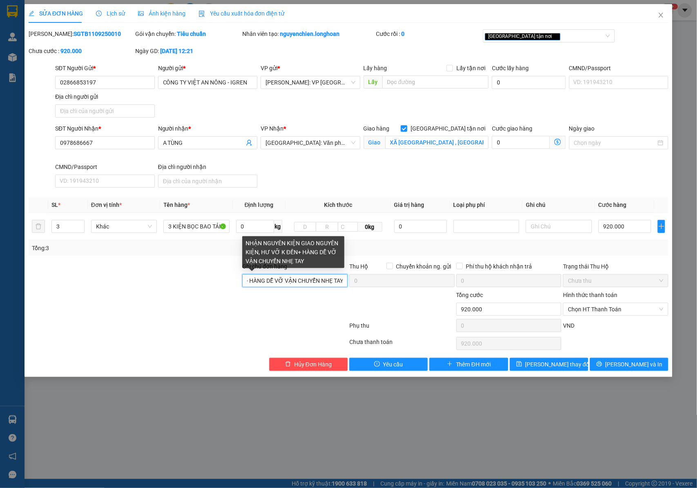
scroll to position [0, 149]
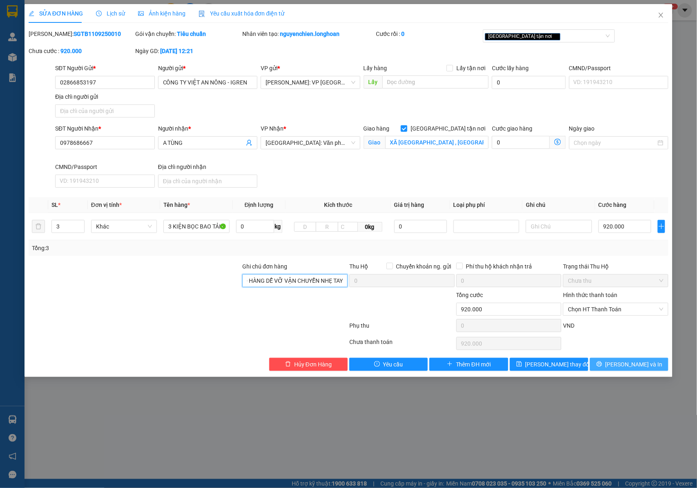
type input "NHẬN NGUYÊN KIỆN GIAO NGUYÊN KIỆN, HƯ VỠ K ĐỀN+ HÀNG DỄ VỠ VẬN CHUYỂN NHẸ TAY"
click at [623, 367] on span "[PERSON_NAME] và In" at bounding box center [633, 364] width 57 height 9
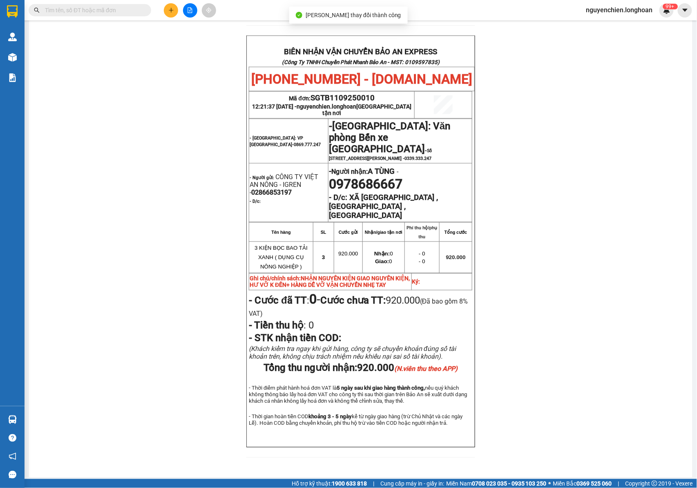
scroll to position [420, 0]
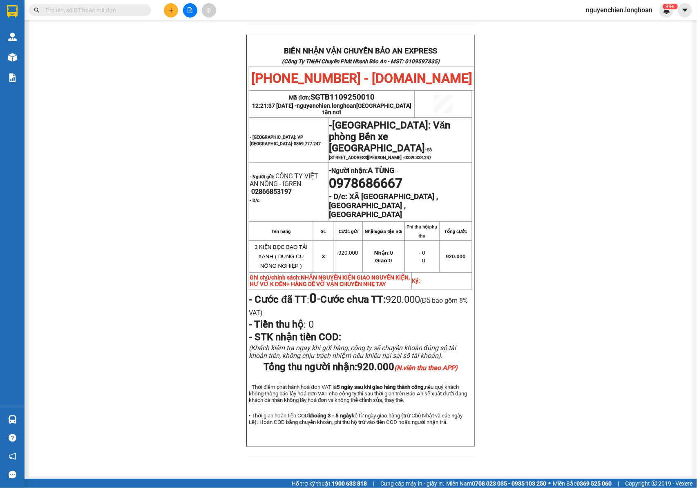
click at [68, 10] on input "text" at bounding box center [93, 10] width 96 height 9
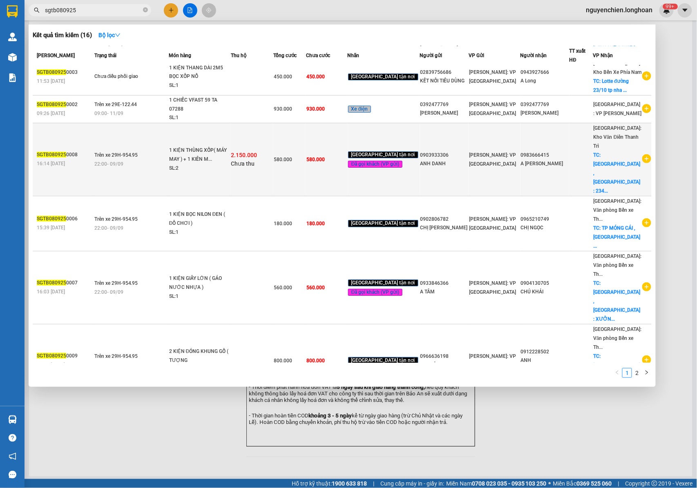
scroll to position [99, 0]
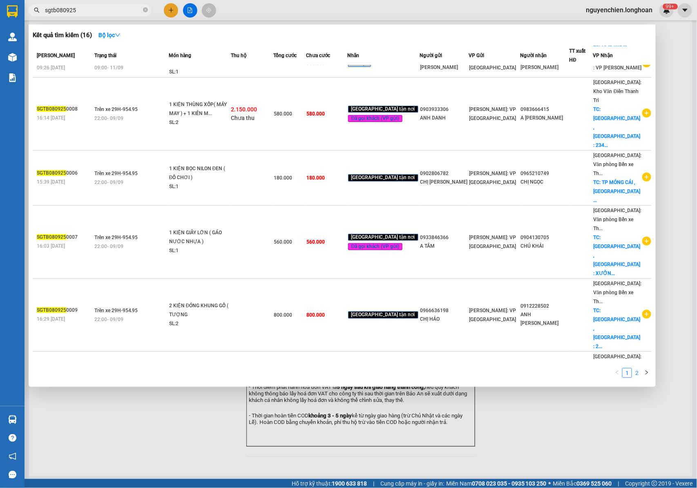
type input "sgtb080925"
click at [634, 371] on link "2" at bounding box center [636, 373] width 9 height 9
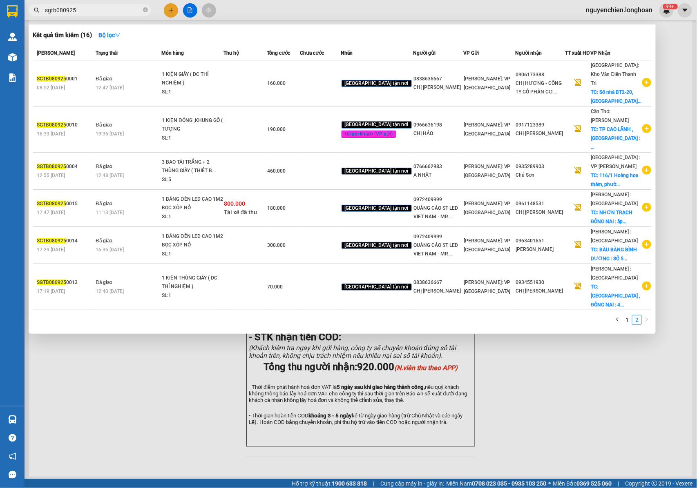
scroll to position [0, 0]
click at [629, 316] on link "1" at bounding box center [626, 320] width 9 height 9
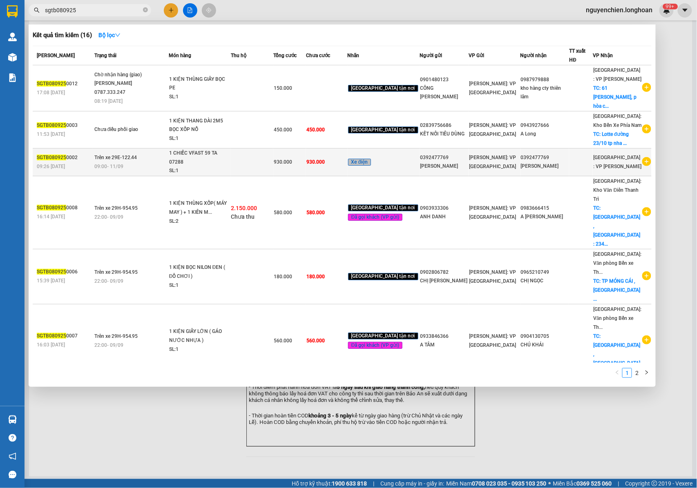
click at [143, 149] on td "Trên xe 29E-122.44 09:00 [DATE]" at bounding box center [130, 163] width 76 height 28
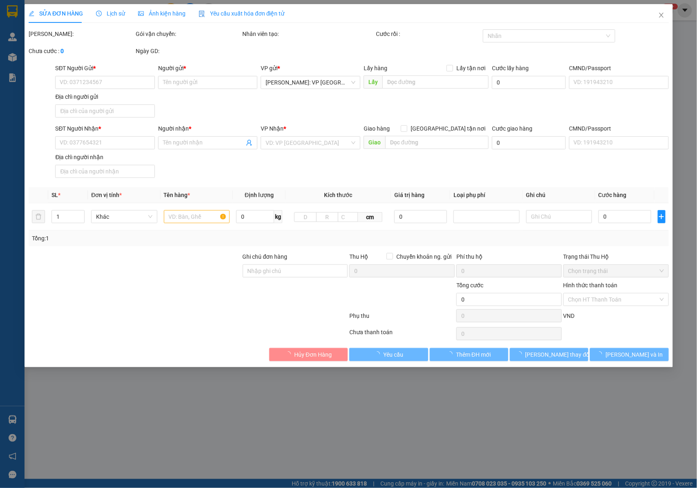
type input "0392477769"
type input "[PERSON_NAME]"
type input "0392477769"
type input "[PERSON_NAME]"
type input "CHÌA KHÓA + CAVET XE KHÁCH GIỮ + 2 MŨ + 2 GƯƠNG THEO XE"
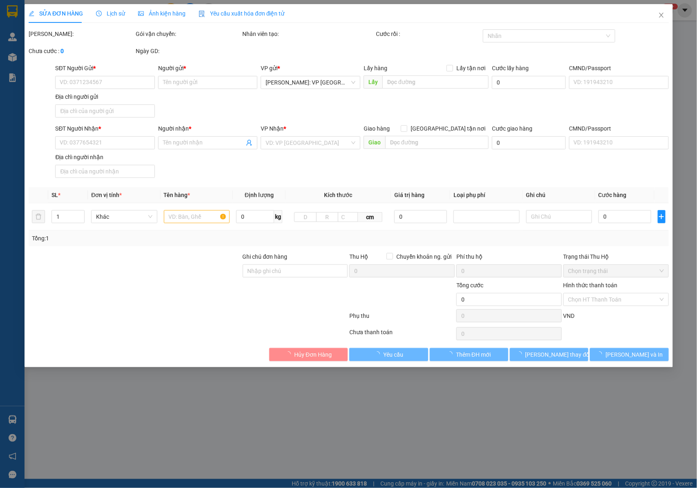
type input "930.000"
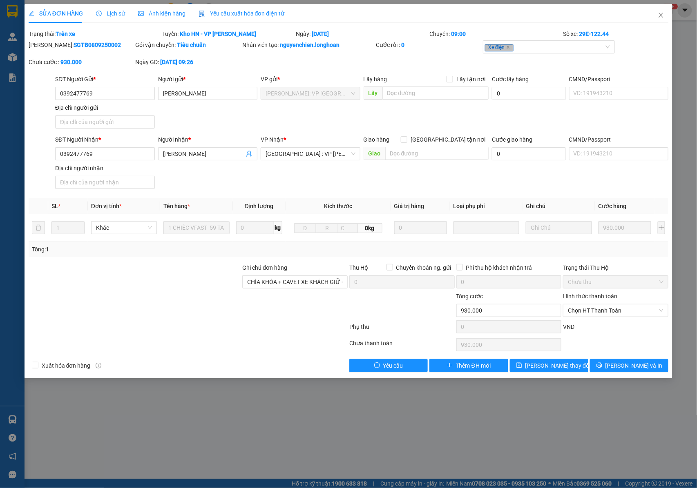
click at [117, 14] on span "Lịch sử" at bounding box center [110, 13] width 29 height 7
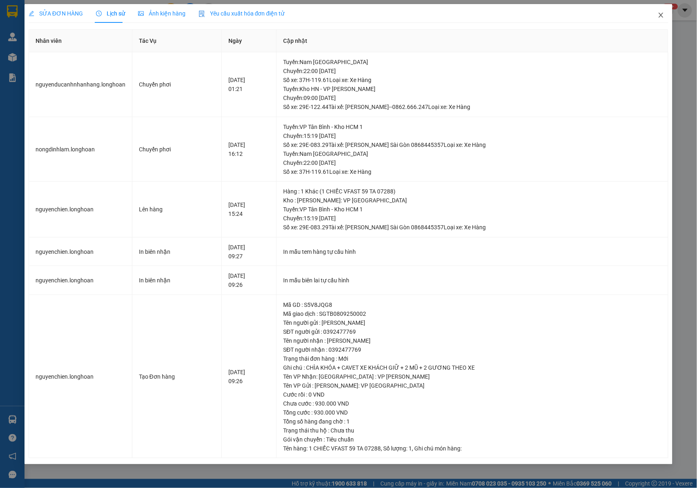
click at [664, 19] on span "Close" at bounding box center [660, 15] width 23 height 23
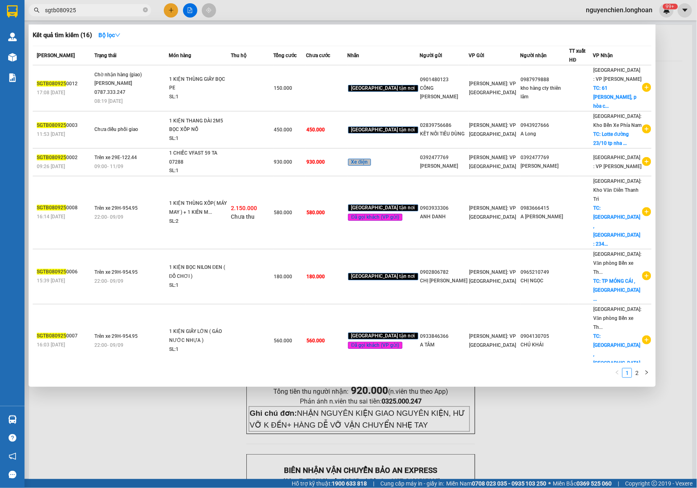
click at [62, 8] on input "sgtb080925" at bounding box center [93, 10] width 96 height 9
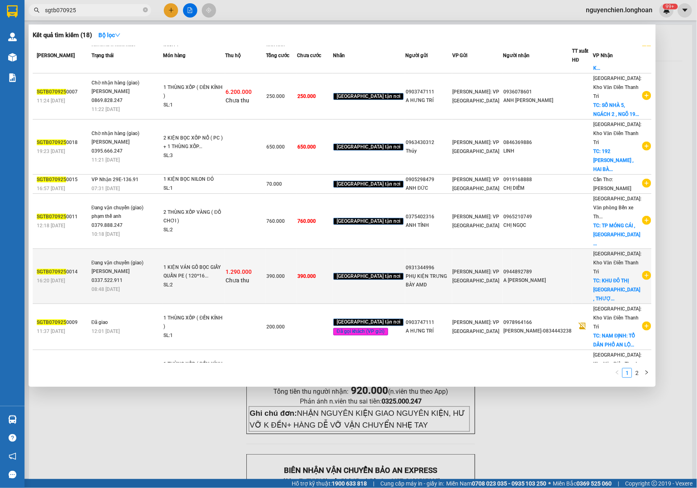
scroll to position [123, 0]
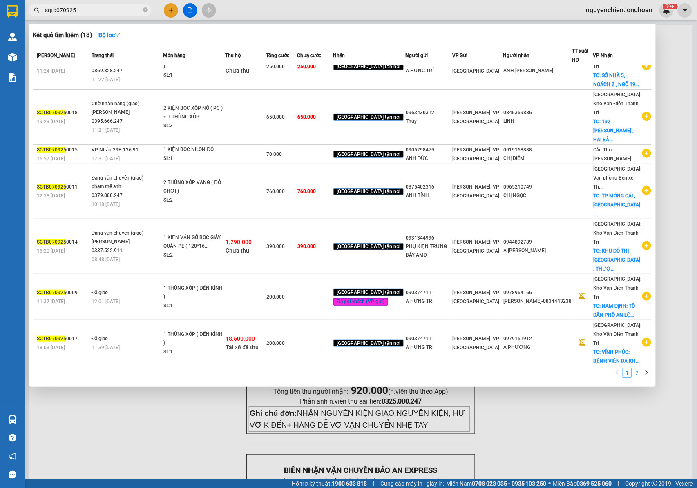
type input "sgtb070925"
click at [639, 373] on link "2" at bounding box center [636, 373] width 9 height 9
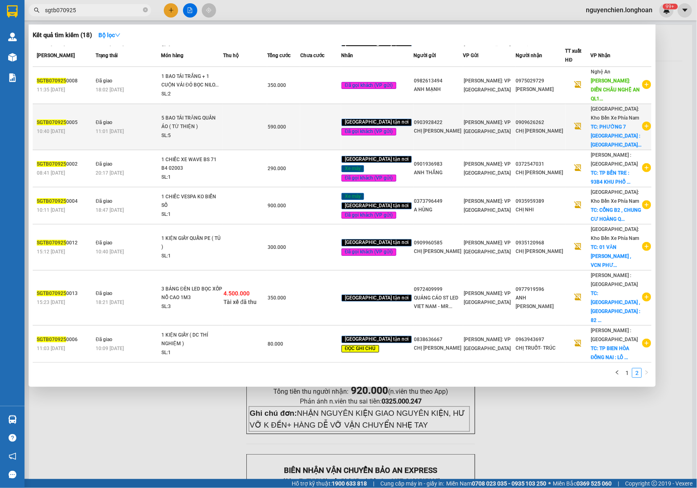
scroll to position [9, 0]
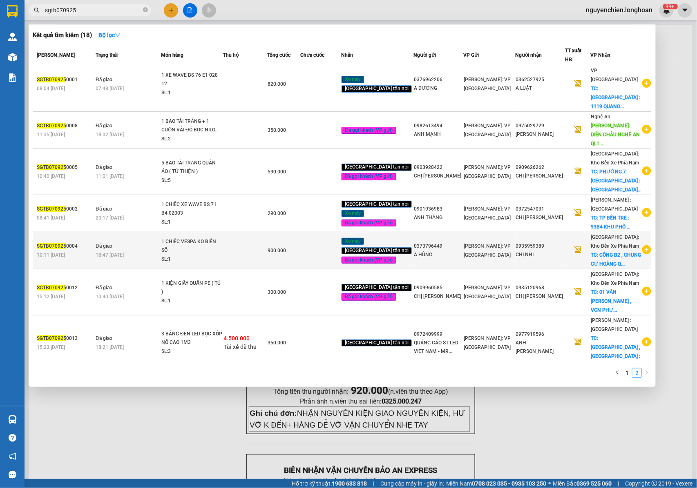
drag, startPoint x: 193, startPoint y: 221, endPoint x: 121, endPoint y: 230, distance: 72.5
click at [121, 252] on span "18:47 [DATE]" at bounding box center [110, 255] width 28 height 6
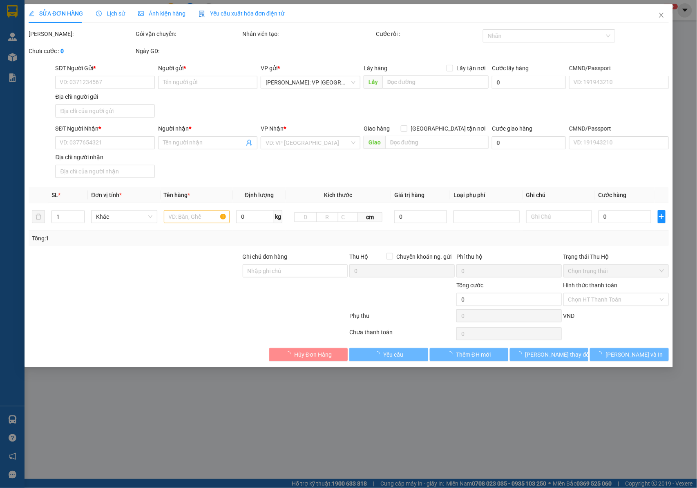
type input "0373796449"
type input "A HÙNG"
type input "0935959389"
type input "CHỊ NHI"
checkbox input "true"
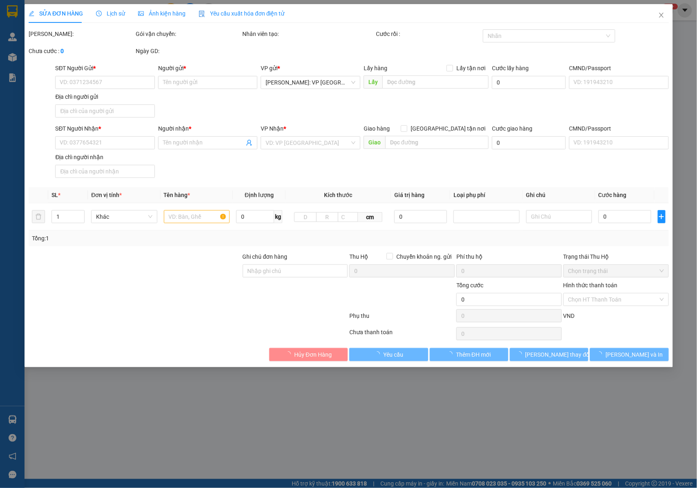
type input "CỔNG B2 , CHUNG CƯ HOÀNG QUÂN , [GEOGRAPHIC_DATA] , [GEOGRAPHIC_DATA]"
type input "1 CHÌA KHÓA THEO XE + 1 GƯƠNG THEO XE +1 GIẤY TỜ MUA BÁN"
type input "900.000"
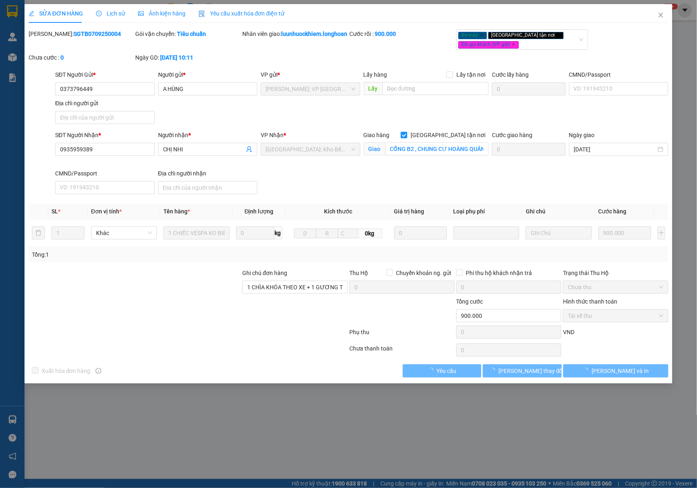
click at [114, 13] on span "Lịch sử" at bounding box center [110, 13] width 29 height 7
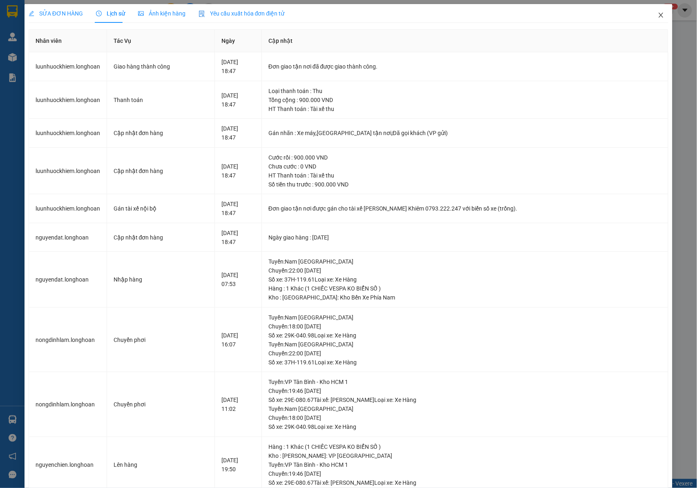
click at [655, 20] on span "Close" at bounding box center [660, 15] width 23 height 23
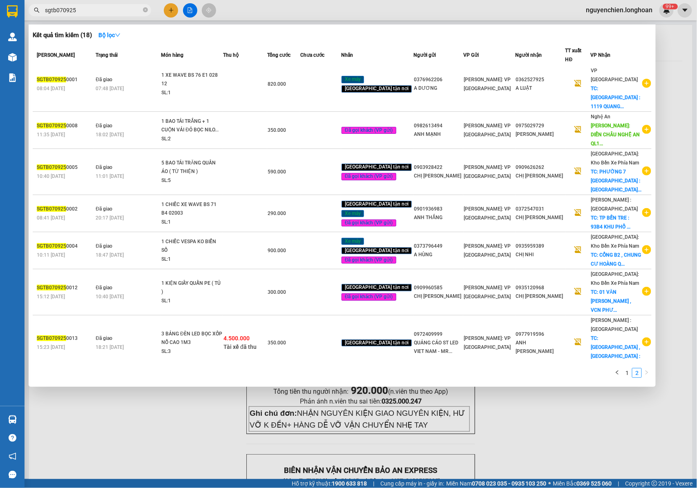
click at [90, 13] on input "sgtb070925" at bounding box center [93, 10] width 96 height 9
click at [629, 370] on link "1" at bounding box center [626, 373] width 9 height 9
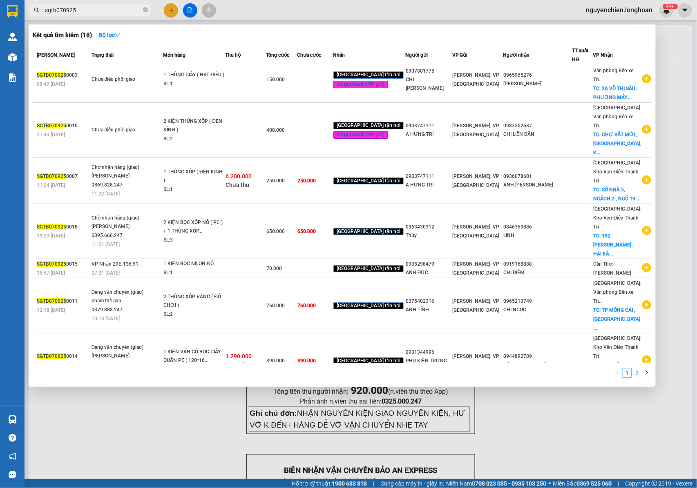
click at [638, 373] on link "2" at bounding box center [636, 373] width 9 height 9
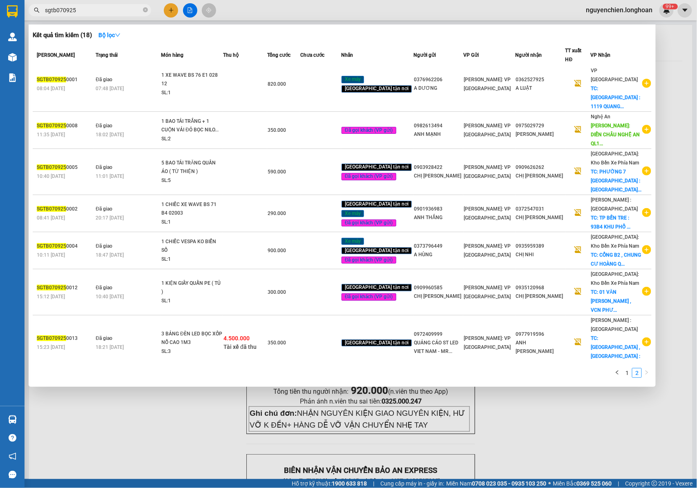
click at [62, 10] on input "sgtb070925" at bounding box center [93, 10] width 96 height 9
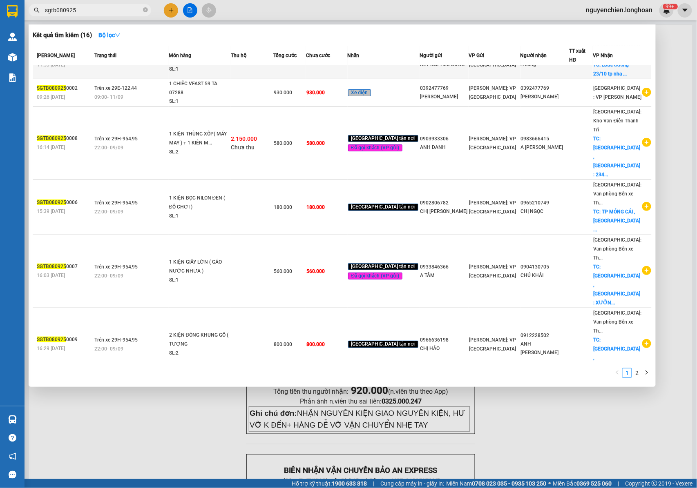
scroll to position [99, 0]
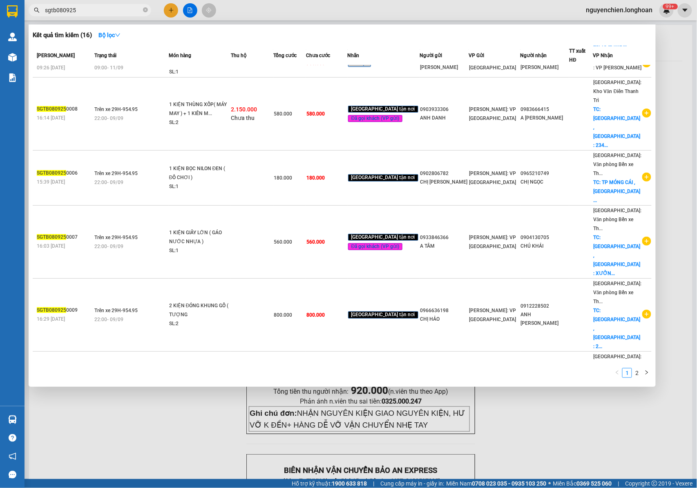
type input "sgtb080925"
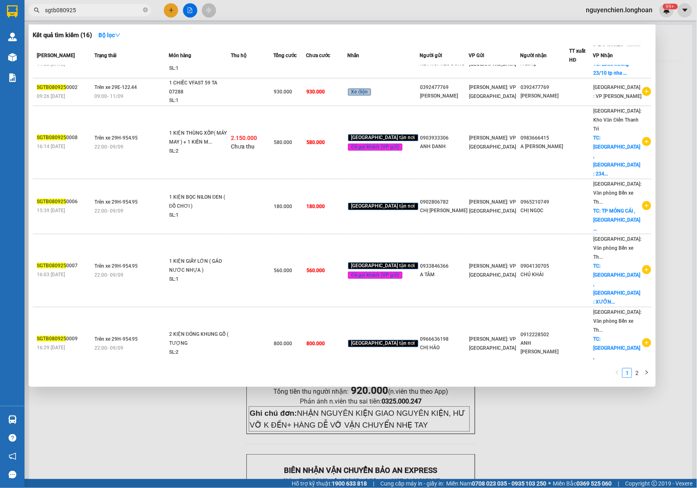
scroll to position [45, 0]
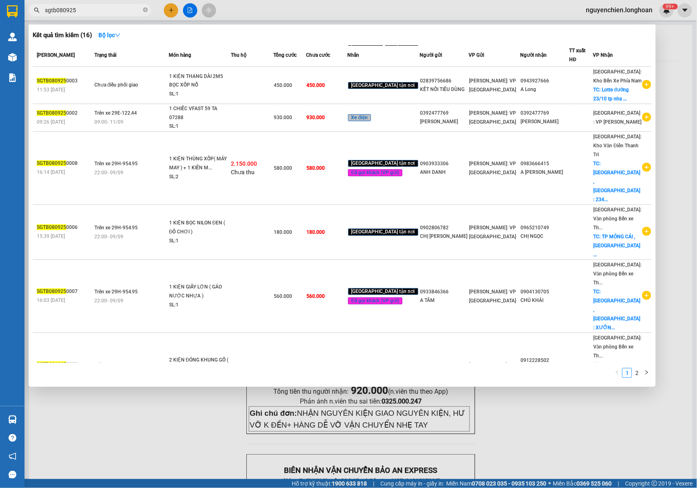
drag, startPoint x: 125, startPoint y: 417, endPoint x: 123, endPoint y: 408, distance: 8.7
click at [123, 413] on div at bounding box center [348, 244] width 697 height 488
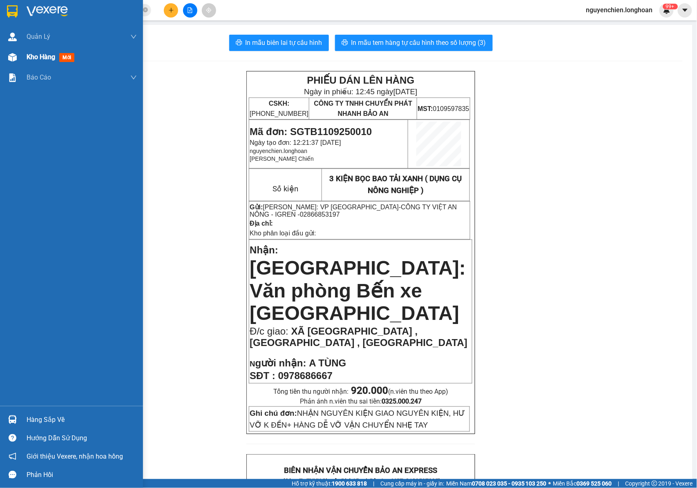
click at [10, 63] on div at bounding box center [12, 57] width 14 height 14
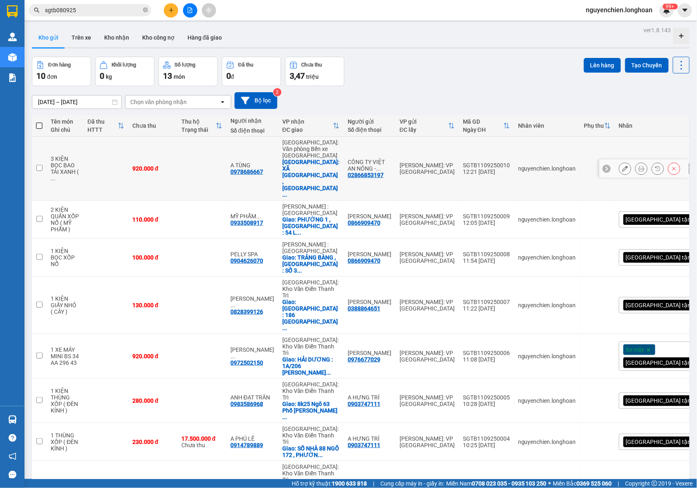
click at [638, 166] on icon at bounding box center [641, 169] width 6 height 6
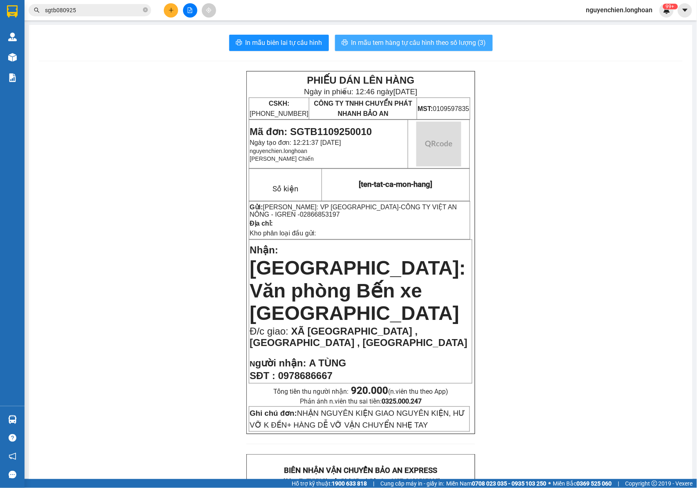
click at [433, 42] on span "In mẫu tem hàng tự cấu hình theo số lượng (3)" at bounding box center [418, 43] width 135 height 10
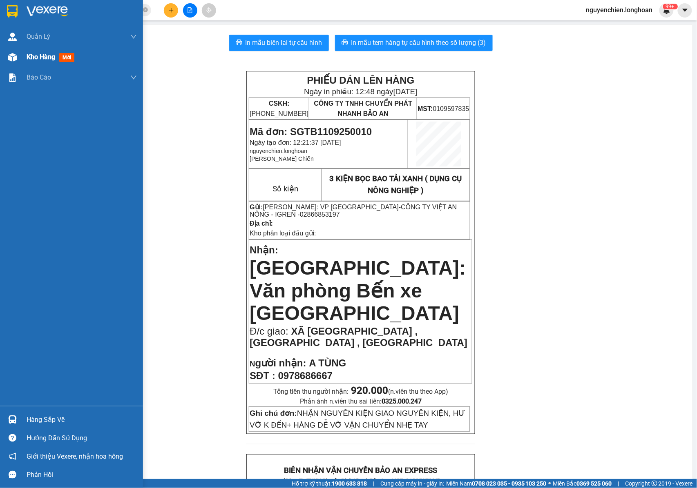
click at [12, 54] on img at bounding box center [12, 57] width 9 height 9
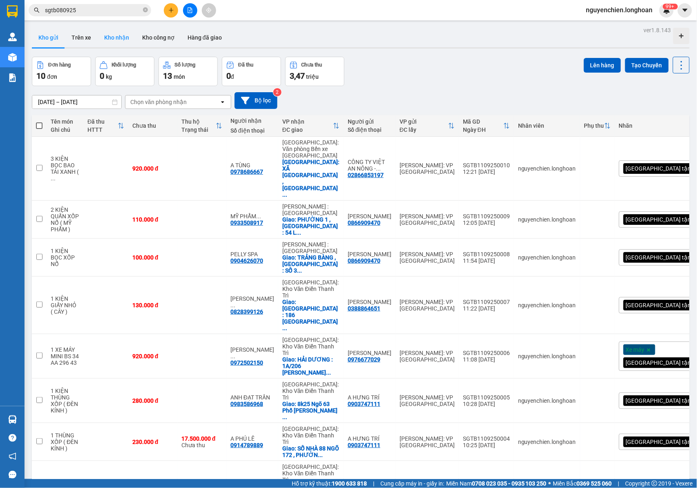
click at [116, 41] on button "Kho nhận" at bounding box center [117, 38] width 38 height 20
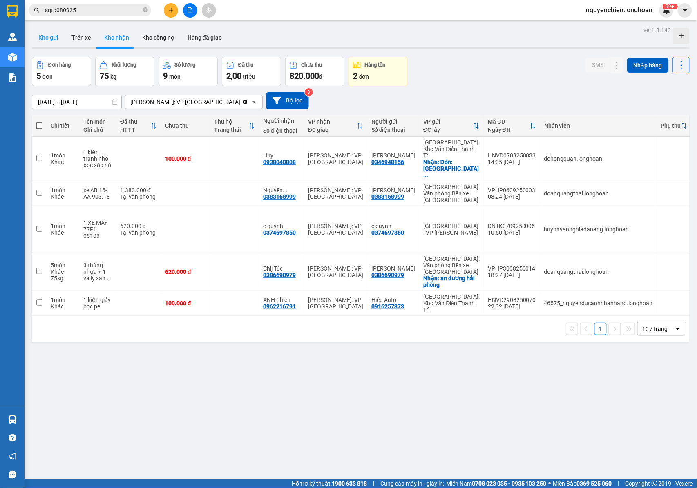
click at [53, 35] on button "Kho gửi" at bounding box center [48, 38] width 33 height 20
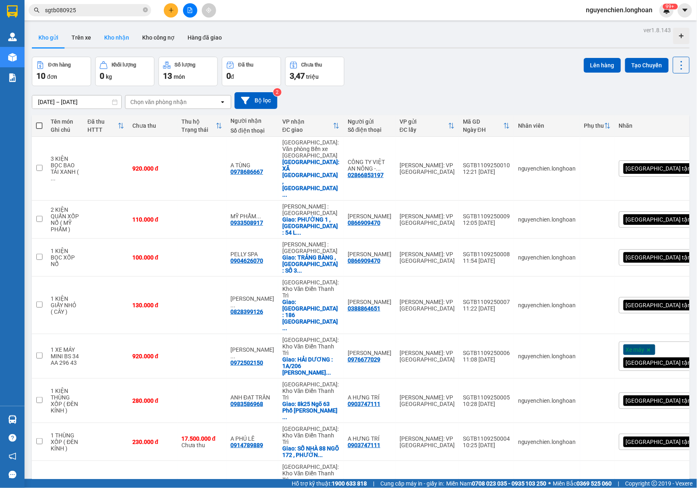
click at [113, 32] on button "Kho nhận" at bounding box center [117, 38] width 38 height 20
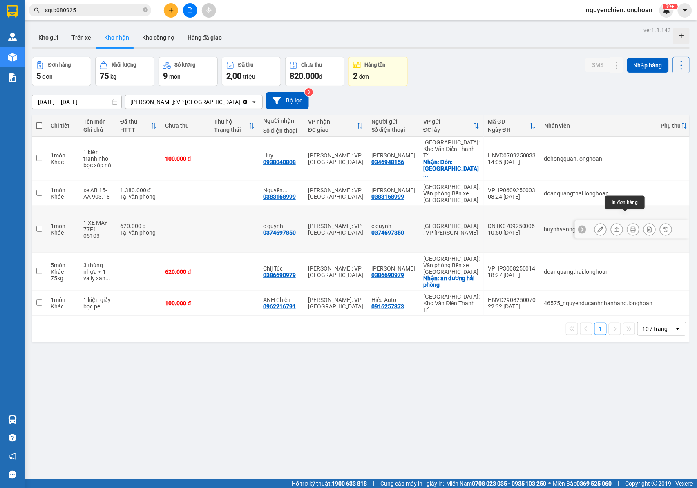
click at [630, 227] on icon at bounding box center [633, 230] width 6 height 6
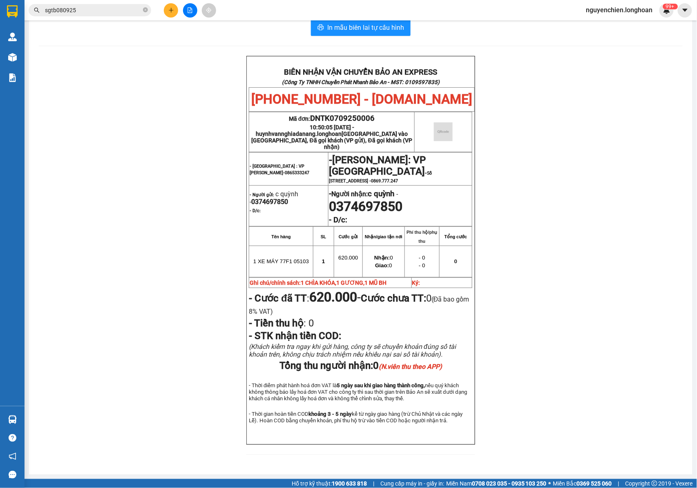
scroll to position [35, 0]
drag, startPoint x: 378, startPoint y: 95, endPoint x: 306, endPoint y: 105, distance: 72.5
click at [306, 114] on p "Mã đơn: DNTK0709250006" at bounding box center [331, 118] width 164 height 9
copy span "DNTK0709250006"
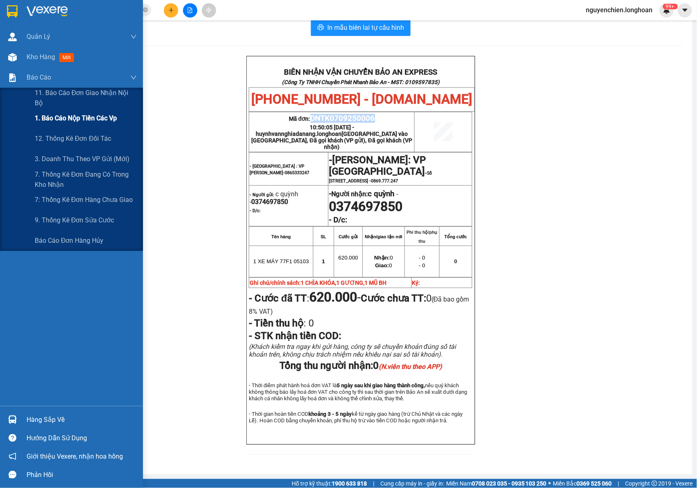
click at [71, 117] on span "1. Báo cáo nộp tiền các vp" at bounding box center [76, 118] width 82 height 10
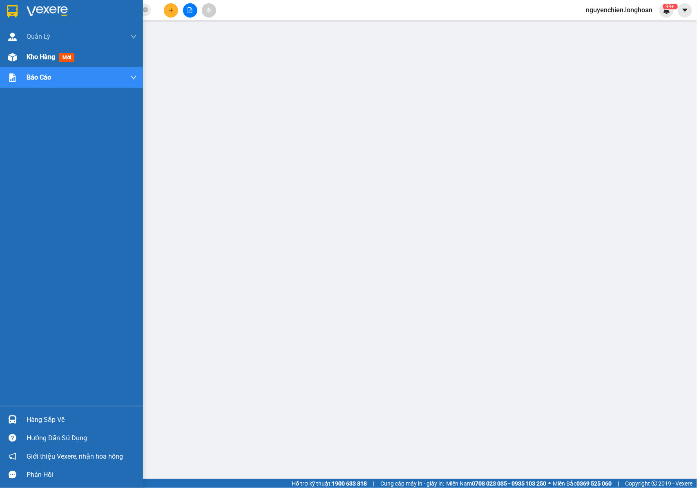
click at [20, 56] on div "Kho hàng mới" at bounding box center [71, 57] width 143 height 20
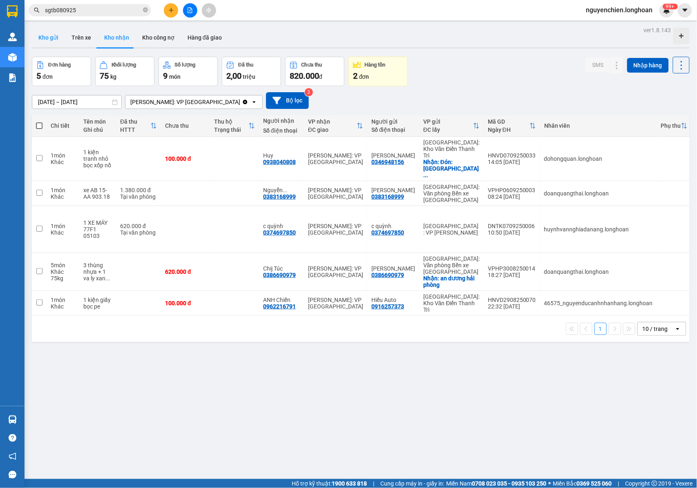
click at [48, 38] on button "Kho gửi" at bounding box center [48, 38] width 33 height 20
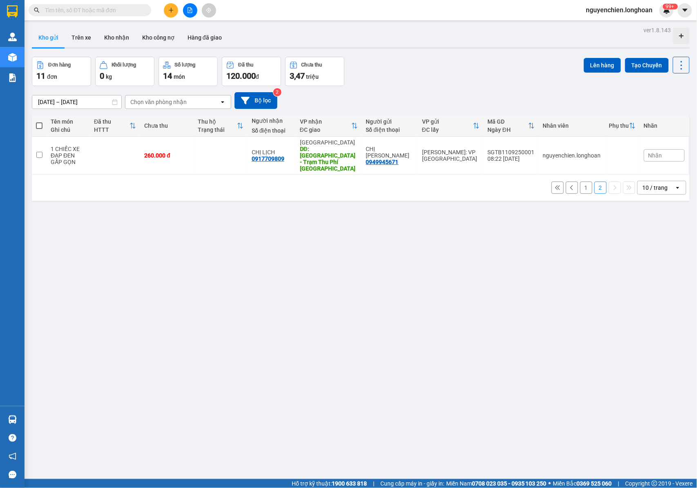
click at [30, 203] on div "ver 1.8.143 Kho gửi Trên xe Kho nhận Kho công nợ Hàng đã giao Đơn hàng 11 đơn K…" at bounding box center [361, 268] width 664 height 488
click at [642, 184] on div "10 / trang" at bounding box center [654, 188] width 25 height 8
click at [641, 219] on span "20 / trang" at bounding box center [648, 222] width 26 height 8
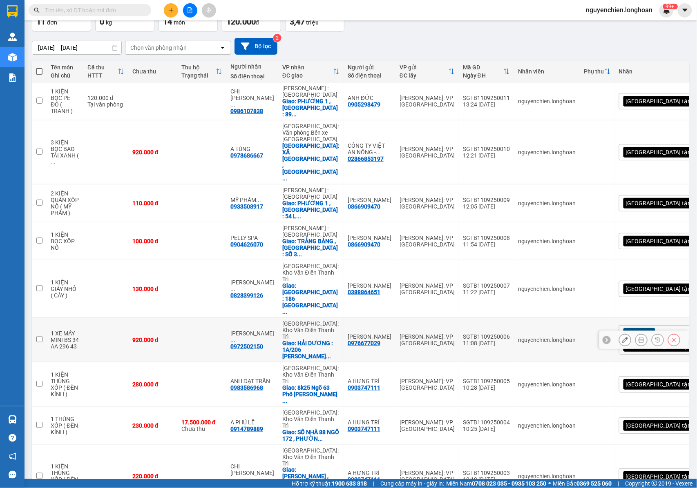
scroll to position [55, 0]
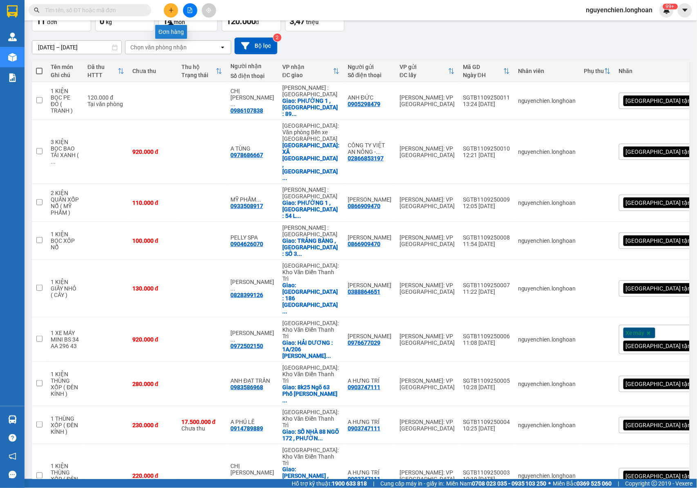
click at [169, 5] on button at bounding box center [171, 10] width 14 height 14
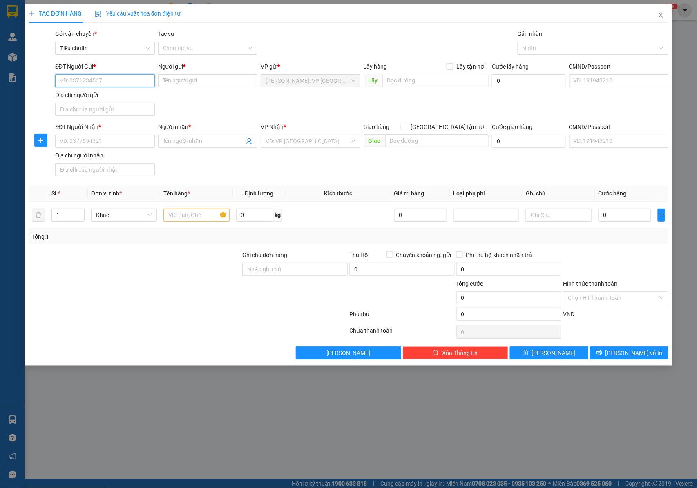
click at [109, 80] on input "SĐT Người Gửi *" at bounding box center [105, 80] width 100 height 13
click at [82, 84] on input "SĐT Người Gửi *" at bounding box center [105, 80] width 100 height 13
type input "0975055913"
click at [214, 82] on input "Người gửi *" at bounding box center [208, 80] width 100 height 13
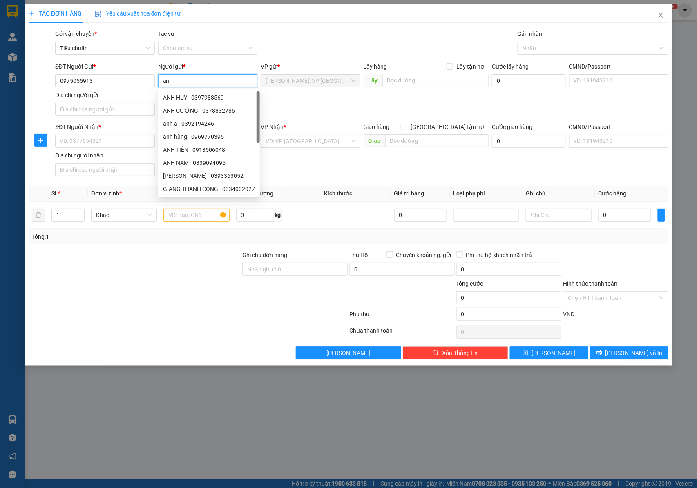
type input "a"
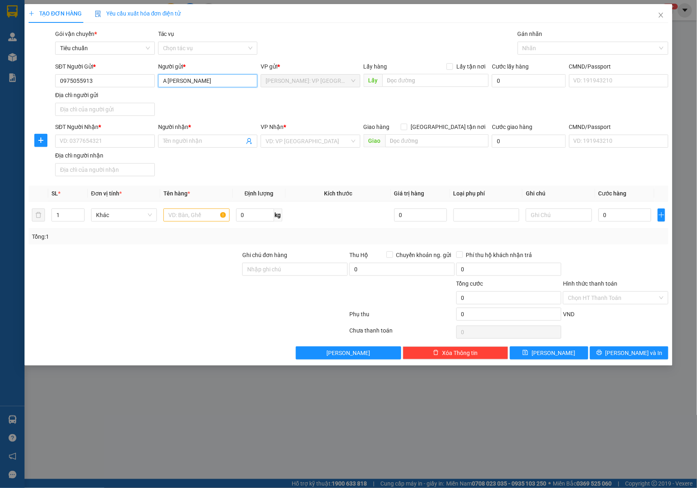
type input "A NGUYỄN VĂN TUÂN"
drag, startPoint x: 339, startPoint y: 111, endPoint x: 369, endPoint y: 100, distance: 32.0
click at [348, 109] on div "SĐT Người Gửi * 0975055913 Người gửi * A NGUYỄN VĂN TUÂN A NGUYỄN VĂN TUÂN VP g…" at bounding box center [361, 90] width 616 height 57
click at [561, 45] on div at bounding box center [588, 48] width 138 height 10
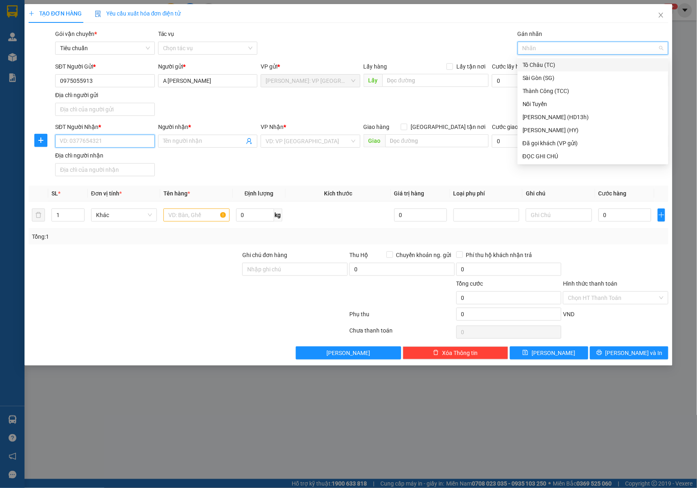
click at [126, 138] on input "SĐT Người Nhận *" at bounding box center [105, 141] width 100 height 13
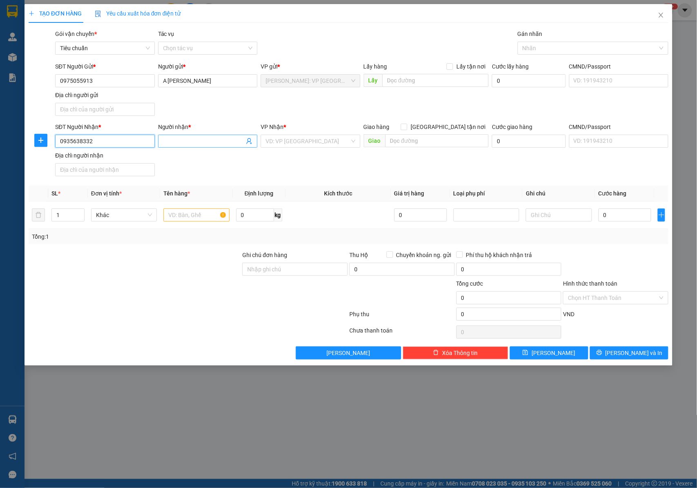
type input "0935638332"
click at [204, 144] on input "Người nhận *" at bounding box center [204, 141] width 82 height 9
type input "NGỌC HẢO"
click at [283, 141] on input "search" at bounding box center [307, 141] width 84 height 12
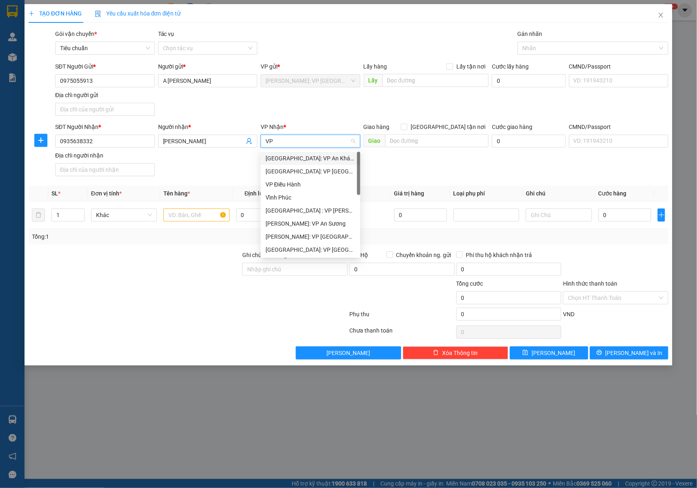
type input "VP"
click at [312, 198] on div "[GEOGRAPHIC_DATA] : VP [PERSON_NAME]" at bounding box center [310, 197] width 90 height 9
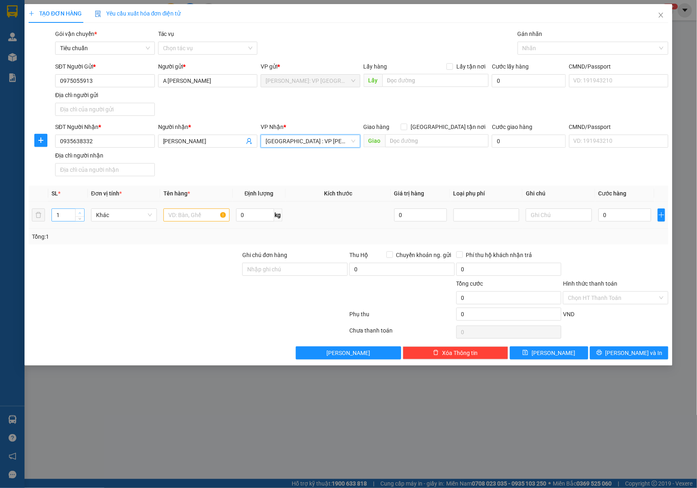
type input "2"
click at [82, 211] on span "Increase Value" at bounding box center [79, 212] width 9 height 7
click at [193, 222] on input "text" at bounding box center [196, 215] width 66 height 13
drag, startPoint x: 97, startPoint y: 80, endPoint x: 57, endPoint y: 80, distance: 39.6
click at [57, 80] on input "0975055913" at bounding box center [105, 80] width 100 height 13
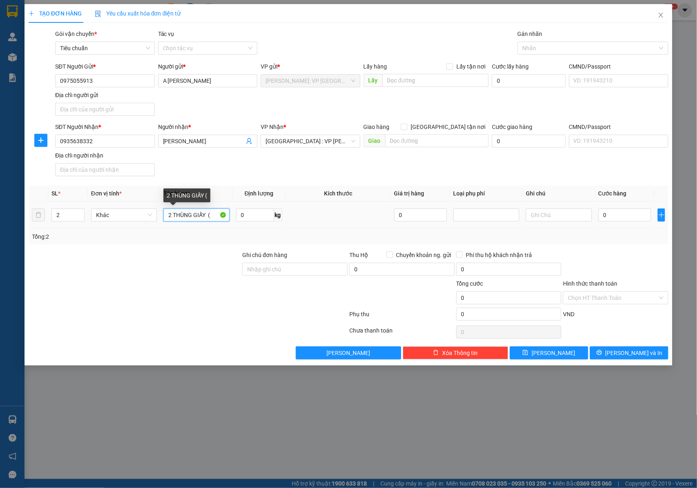
click at [212, 219] on input "2 THÙNG GIẤY (" at bounding box center [196, 215] width 66 height 13
type input "2 THÙNG GIẤY ( DƯỢC PHẨM )"
click at [259, 269] on input "Ghi chú đơn hàng" at bounding box center [294, 269] width 105 height 13
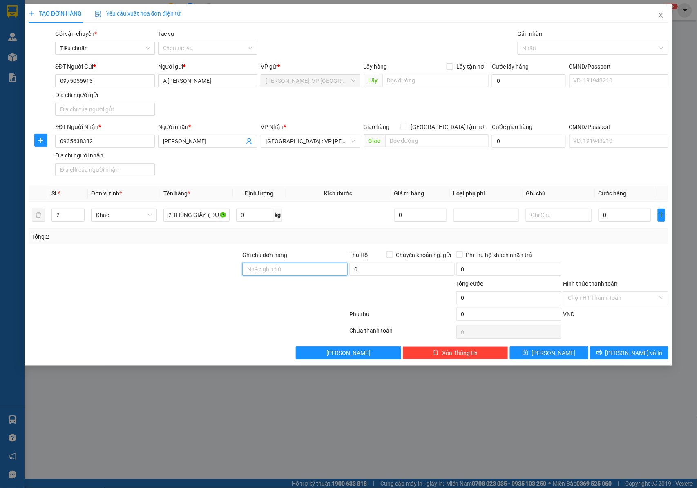
type input "NHẬN NGUYÊN KIỆN GIAO NGUYÊN KIỆN, HƯ VỠ K ĐỀN"
click at [612, 216] on input "0" at bounding box center [624, 215] width 53 height 13
click at [611, 216] on input "0" at bounding box center [624, 215] width 53 height 13
type input "01"
type input "1"
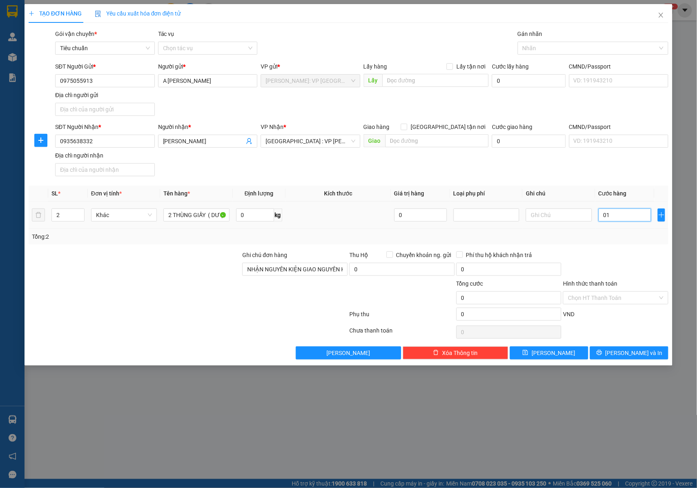
type input "1"
type input "014"
type input "14"
type input "0.140"
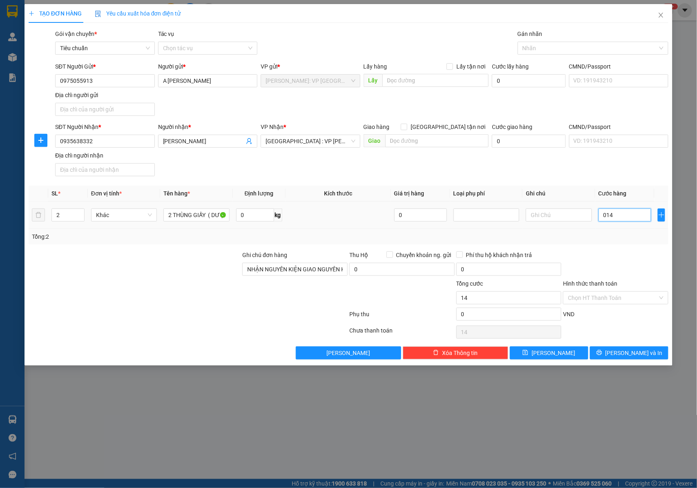
type input "140"
type input "01.400"
type input "1.400"
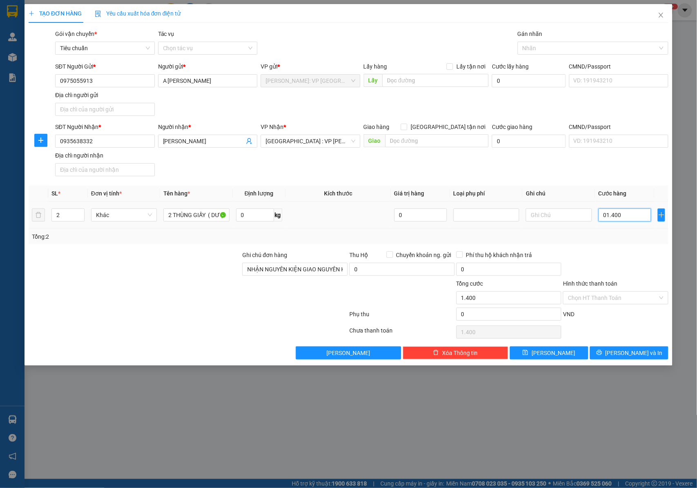
type input "014.000"
type input "14.000"
type input "0.140.000"
type input "140.000"
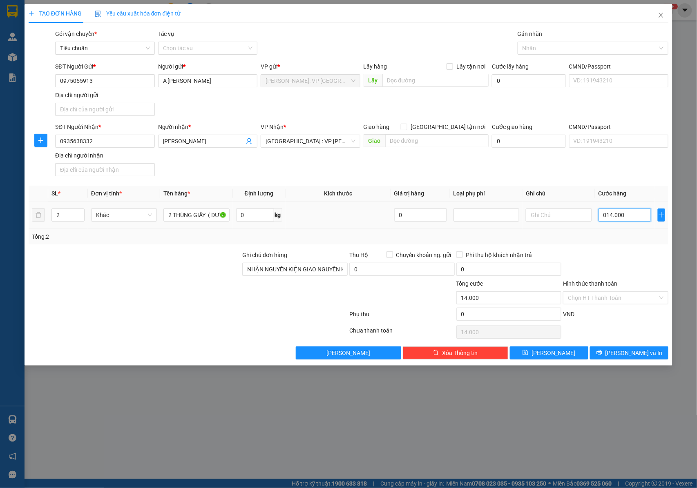
type input "140.000"
click at [199, 218] on input "2 THÙNG GIẤY ( DƯỢC PHẨM )" at bounding box center [196, 215] width 66 height 13
drag, startPoint x: 610, startPoint y: 357, endPoint x: 499, endPoint y: 250, distance: 154.2
click at [609, 357] on button "[PERSON_NAME] và In" at bounding box center [629, 353] width 78 height 13
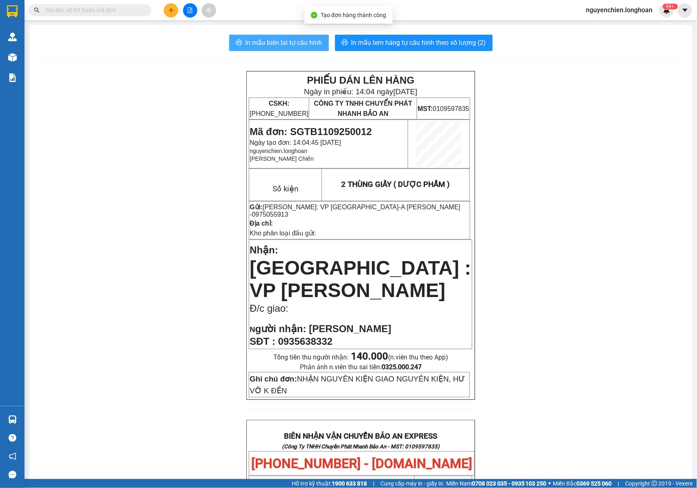
click at [293, 37] on button "In mẫu biên lai tự cấu hình" at bounding box center [279, 43] width 100 height 16
drag, startPoint x: 430, startPoint y: 283, endPoint x: 424, endPoint y: 284, distance: 6.6
click at [430, 283] on p "Nhận: Đà Nẵng : VP Thanh Khê" at bounding box center [360, 272] width 222 height 60
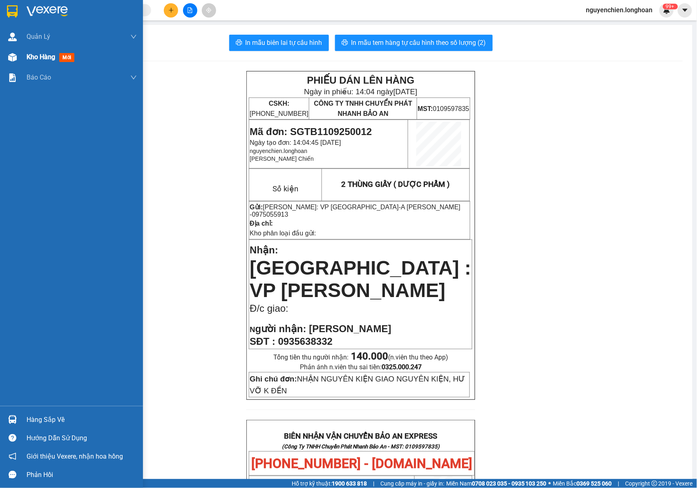
click at [8, 59] on img at bounding box center [12, 57] width 9 height 9
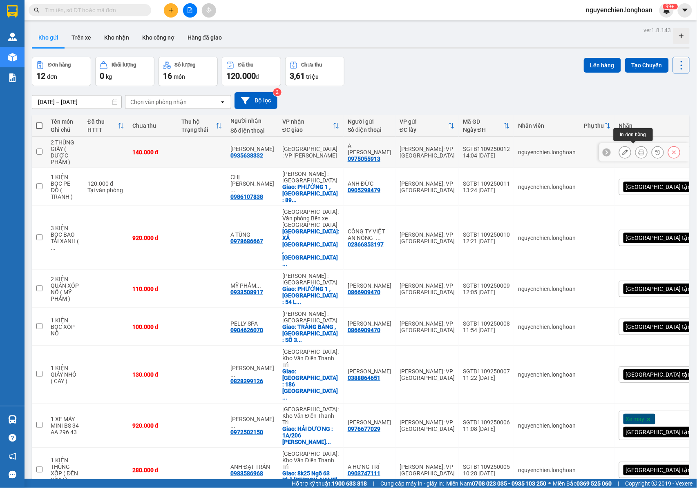
click at [638, 151] on icon at bounding box center [641, 152] width 6 height 6
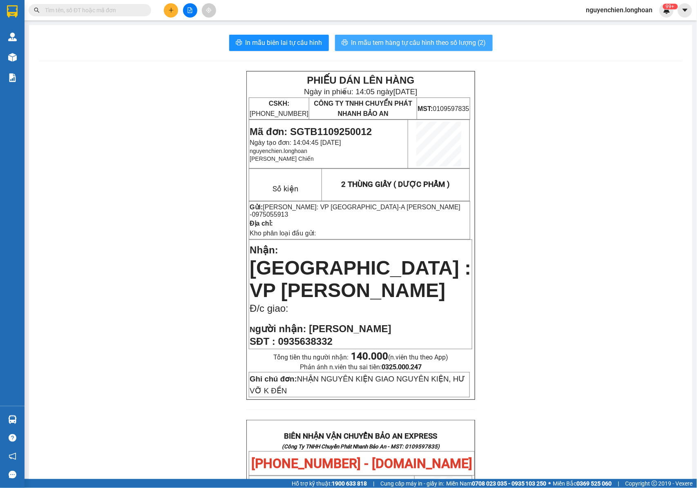
click at [372, 45] on span "In mẫu tem hàng tự cấu hình theo số lượng (2)" at bounding box center [418, 43] width 135 height 10
click at [456, 303] on p "Đ/c giao:" at bounding box center [360, 308] width 222 height 11
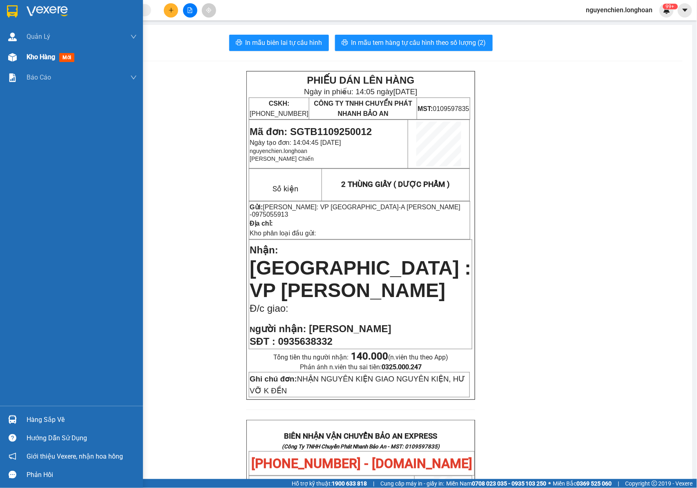
click at [13, 59] on img at bounding box center [12, 57] width 9 height 9
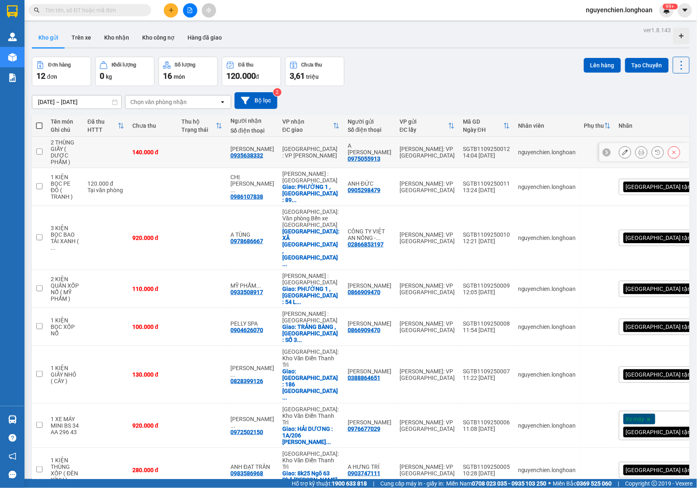
drag, startPoint x: 282, startPoint y: 153, endPoint x: 244, endPoint y: 156, distance: 37.7
click at [244, 156] on tr "2 THÙNG GIẤY ( DƯỢC PHẨM ) 140.000 đ NGỌC HẢO 0935638332 Đà Nẵng : VP Thanh Khê…" at bounding box center [374, 152] width 684 height 31
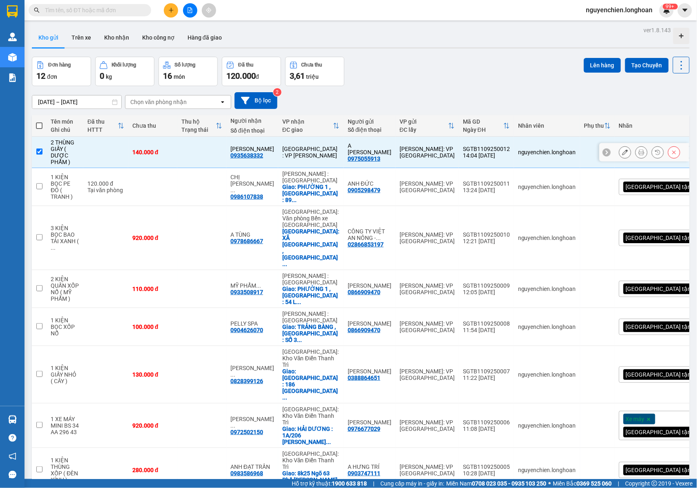
click at [263, 154] on div "0935638332" at bounding box center [246, 155] width 33 height 7
drag, startPoint x: 283, startPoint y: 154, endPoint x: 250, endPoint y: 154, distance: 33.1
click at [250, 154] on div "NGỌC HẢO 0935638332" at bounding box center [252, 152] width 44 height 13
checkbox input "false"
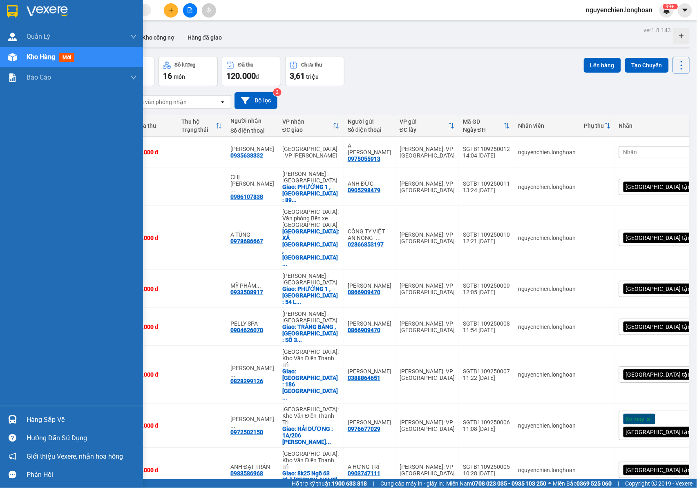
click at [14, 60] on img at bounding box center [12, 57] width 9 height 9
click at [19, 58] on div at bounding box center [12, 57] width 14 height 14
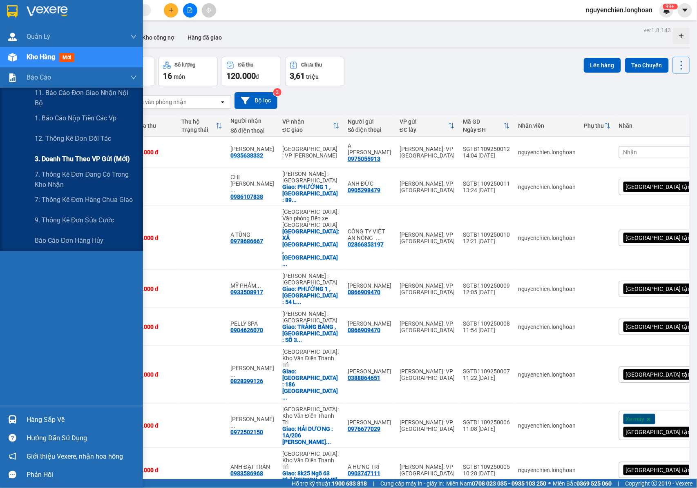
click at [59, 158] on span "3. Doanh Thu theo VP Gửi (mới)" at bounding box center [82, 159] width 95 height 10
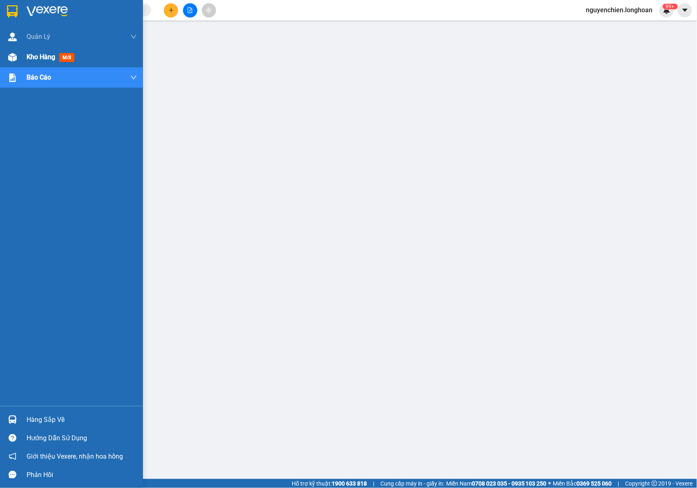
click at [12, 53] on img at bounding box center [12, 57] width 9 height 9
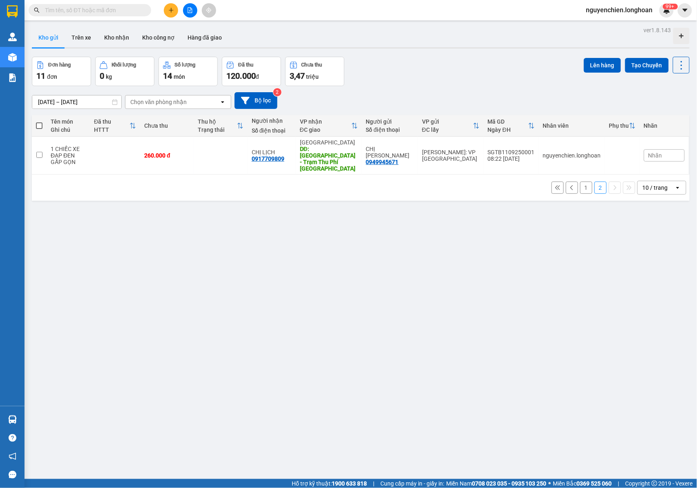
click at [646, 184] on div "10 / trang" at bounding box center [654, 188] width 25 height 8
click at [646, 221] on span "20 / trang" at bounding box center [648, 222] width 26 height 8
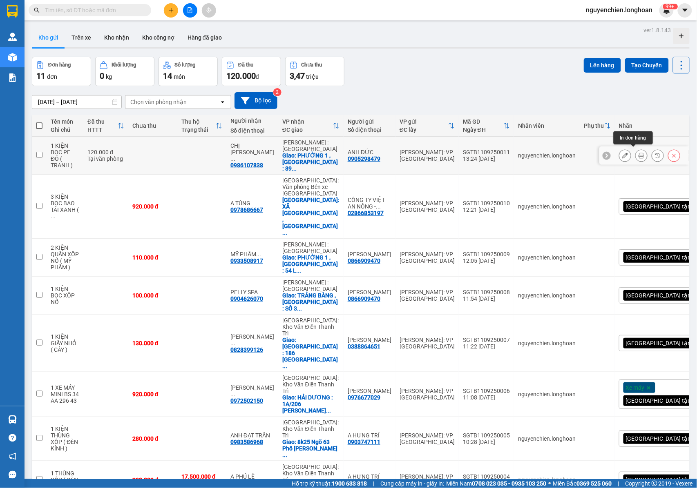
click at [636, 154] on button at bounding box center [640, 156] width 11 height 14
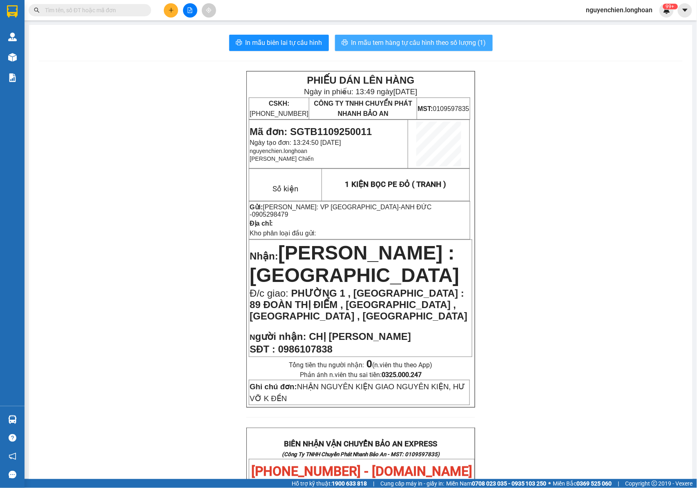
click at [399, 40] on span "In mẫu tem hàng tự cấu hình theo số lượng (1)" at bounding box center [418, 43] width 135 height 10
drag, startPoint x: 336, startPoint y: 342, endPoint x: 277, endPoint y: 348, distance: 59.2
click at [277, 348] on p "SĐT : 0986107838" at bounding box center [360, 349] width 222 height 11
click at [419, 42] on span "In mẫu tem hàng tự cấu hình theo số lượng (1)" at bounding box center [418, 43] width 135 height 10
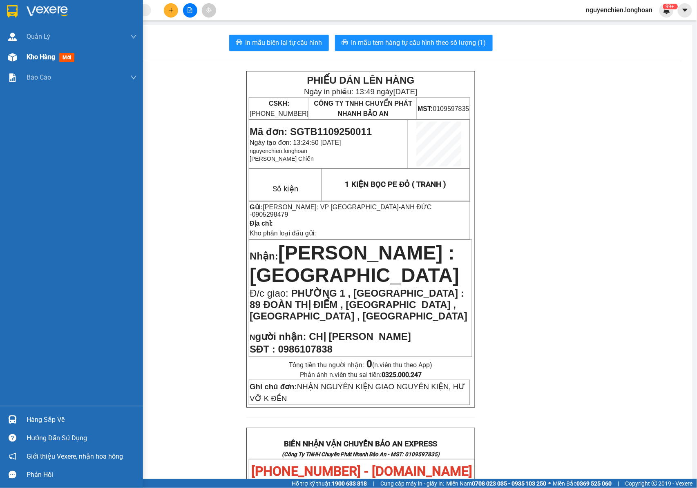
click at [42, 58] on span "Kho hàng" at bounding box center [41, 57] width 29 height 8
